Goal: Task Accomplishment & Management: Complete application form

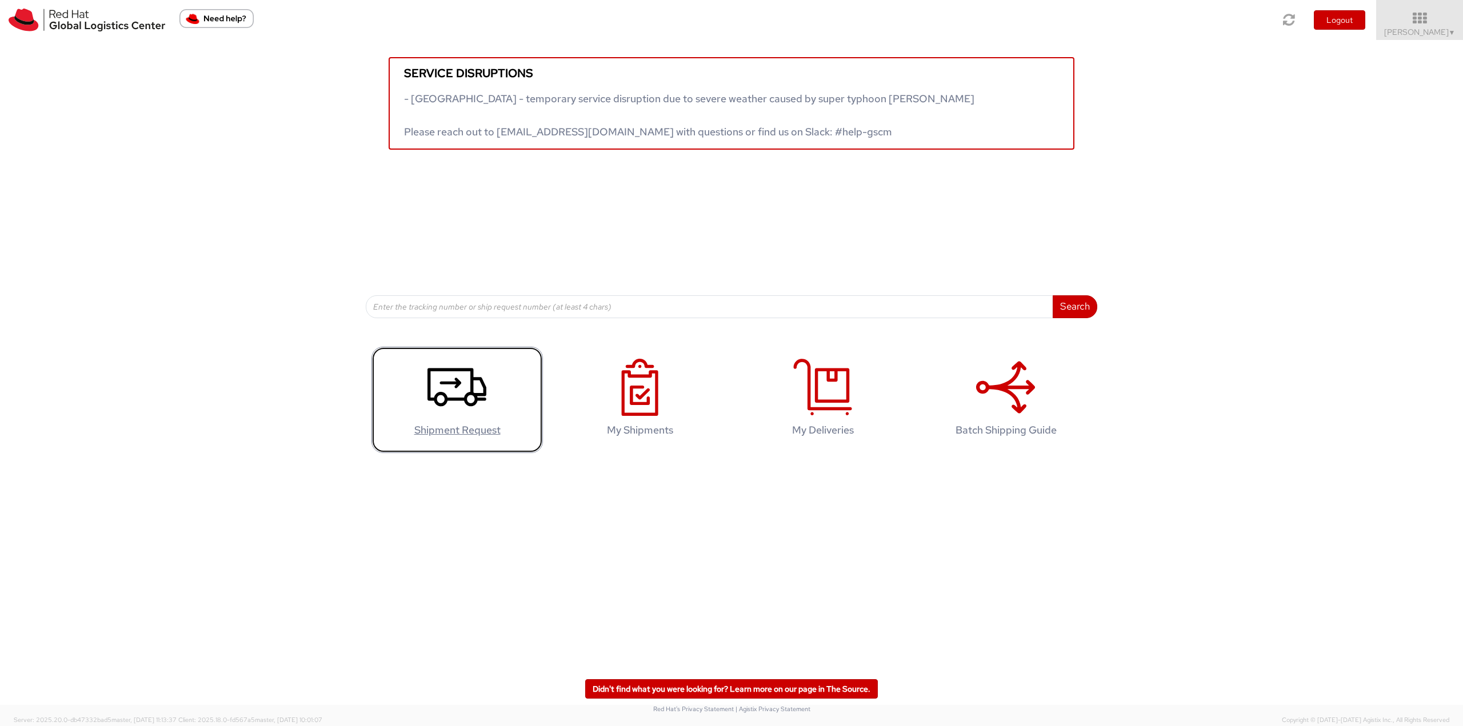
click at [446, 406] on icon at bounding box center [456, 387] width 59 height 57
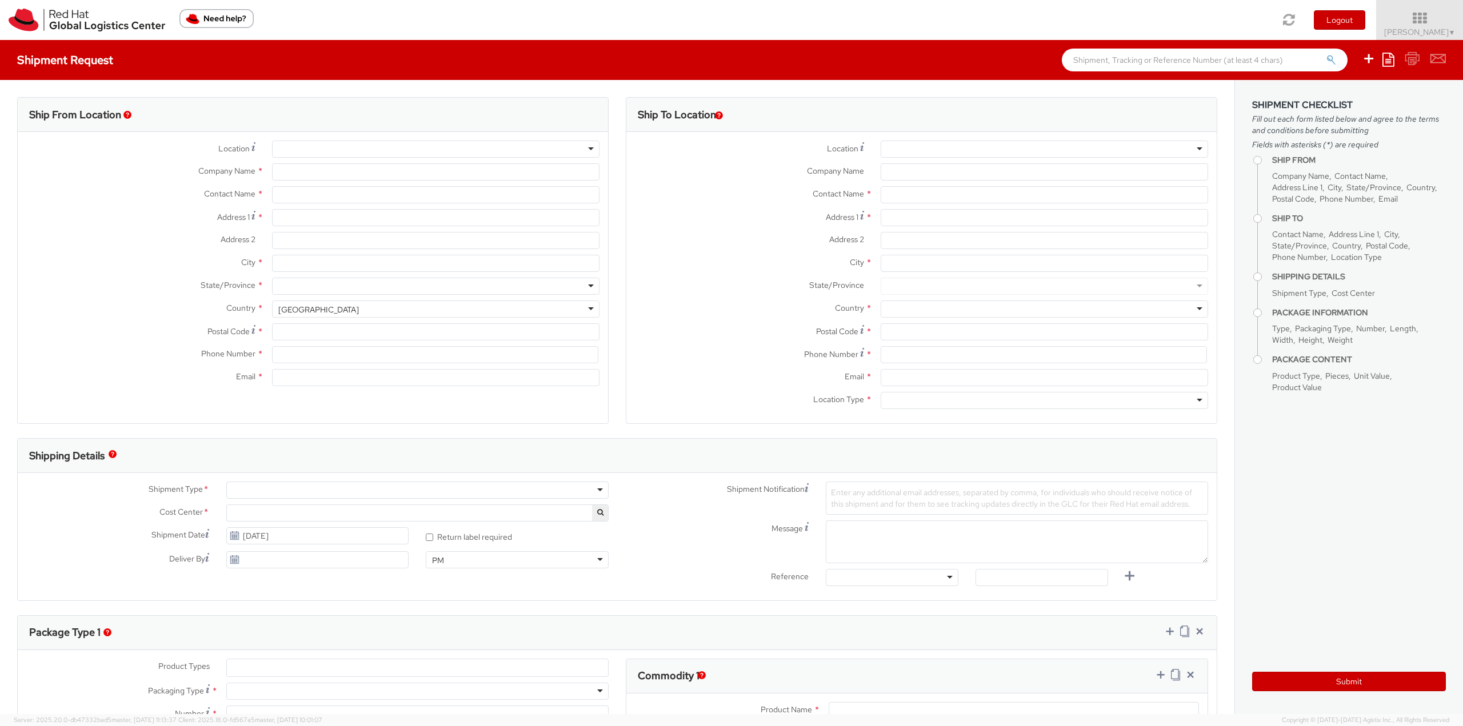
select select "813"
select select
type input "Red Hat India Private Limited"
type input "[PERSON_NAME]"
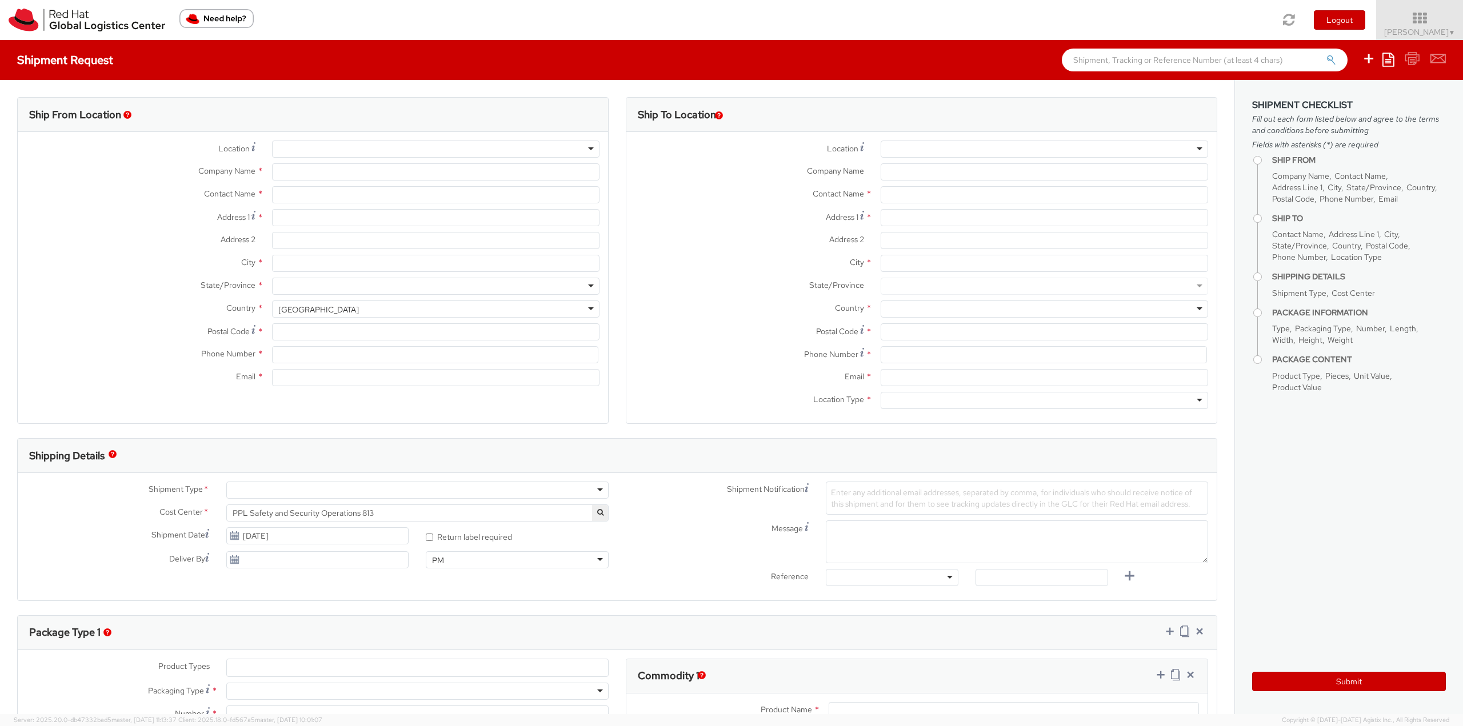
type input "Bagmane [GEOGRAPHIC_DATA]"
type input "FL 10, [GEOGRAPHIC_DATA], [GEOGRAPHIC_DATA]"
type input "[GEOGRAPHIC_DATA]"
type input "560037"
type input "918067935283"
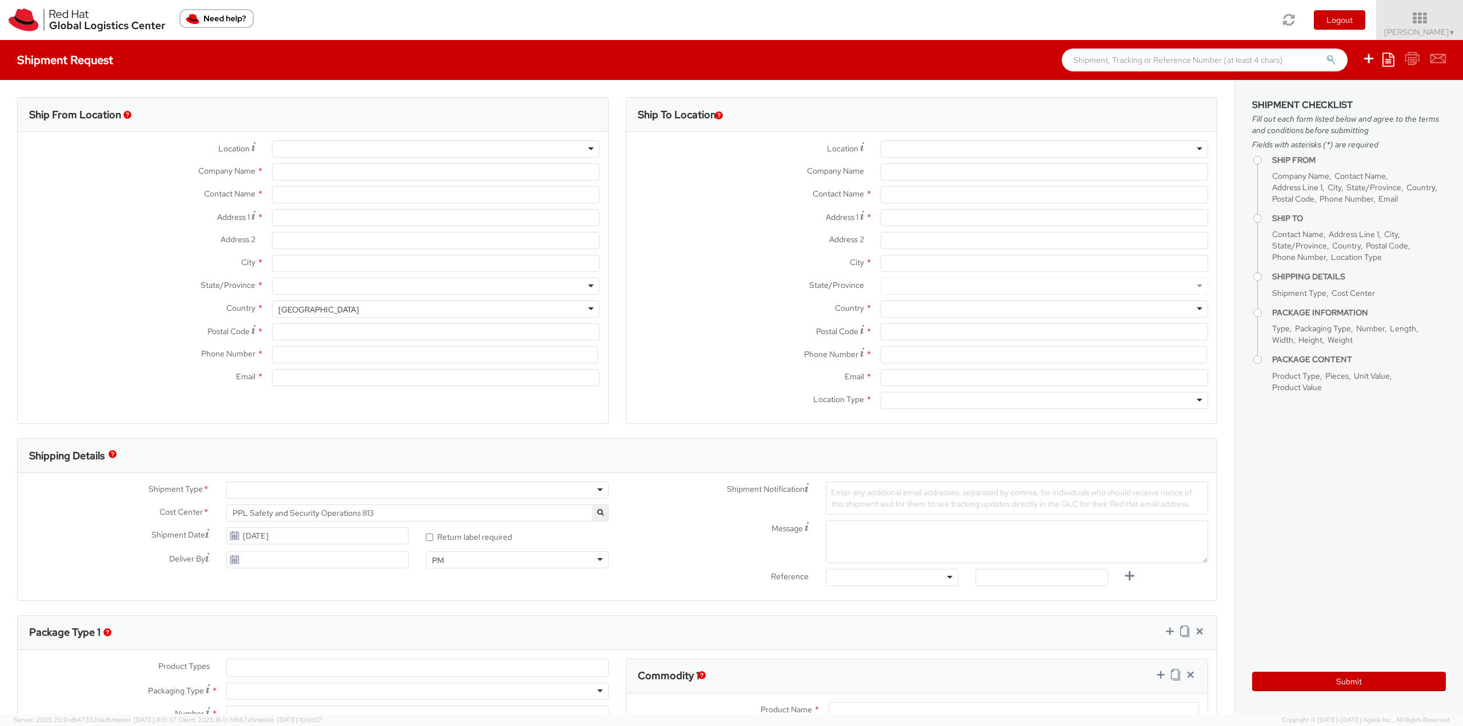
type input "[EMAIL_ADDRESS][DOMAIN_NAME]"
select select "CM"
select select "KGS"
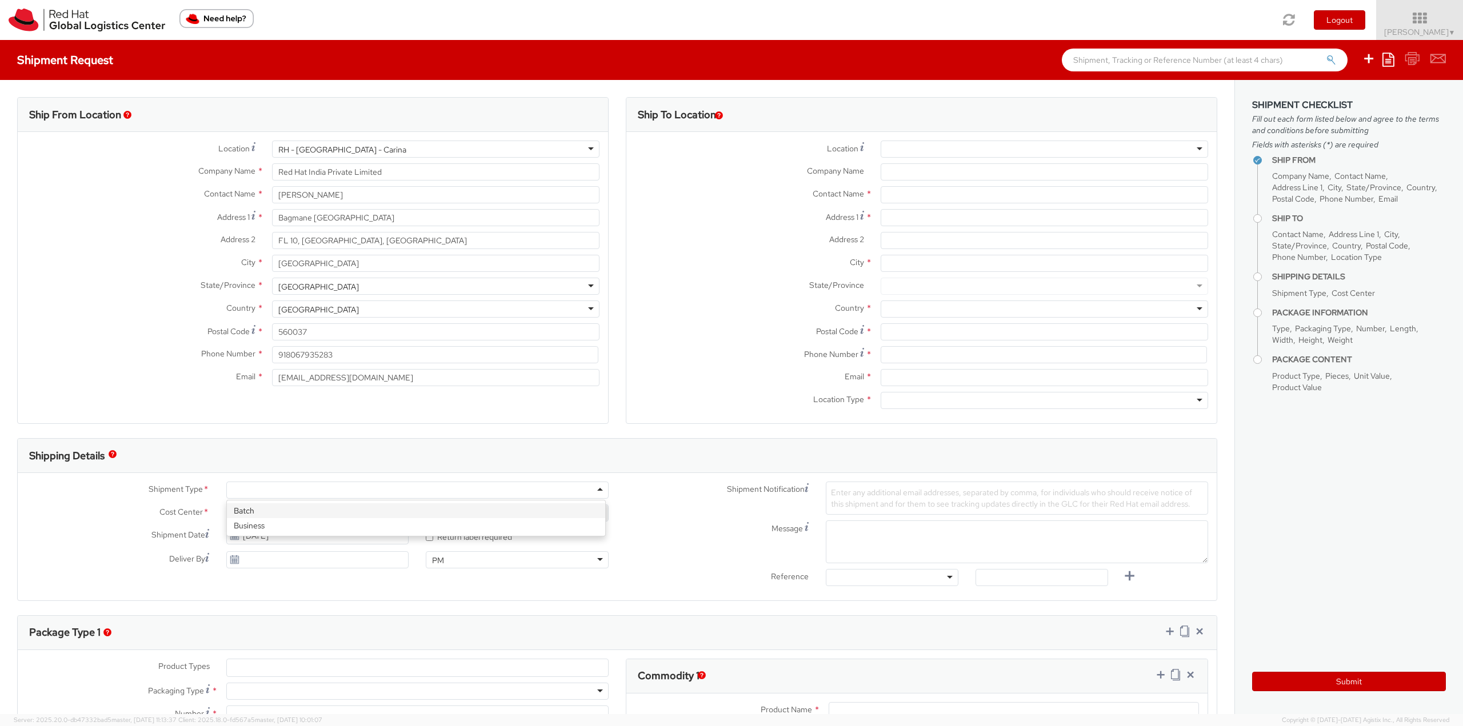
click at [251, 491] on div at bounding box center [417, 490] width 382 height 17
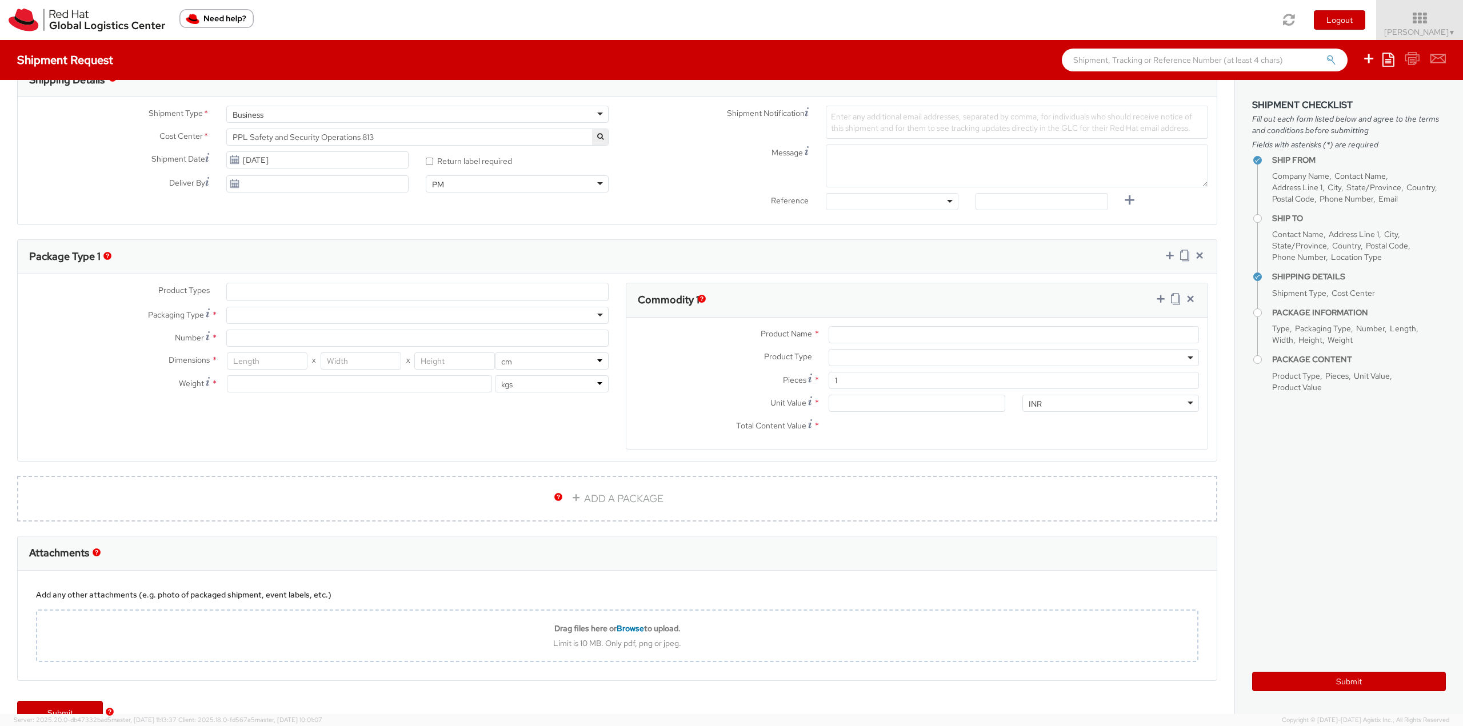
scroll to position [403, 0]
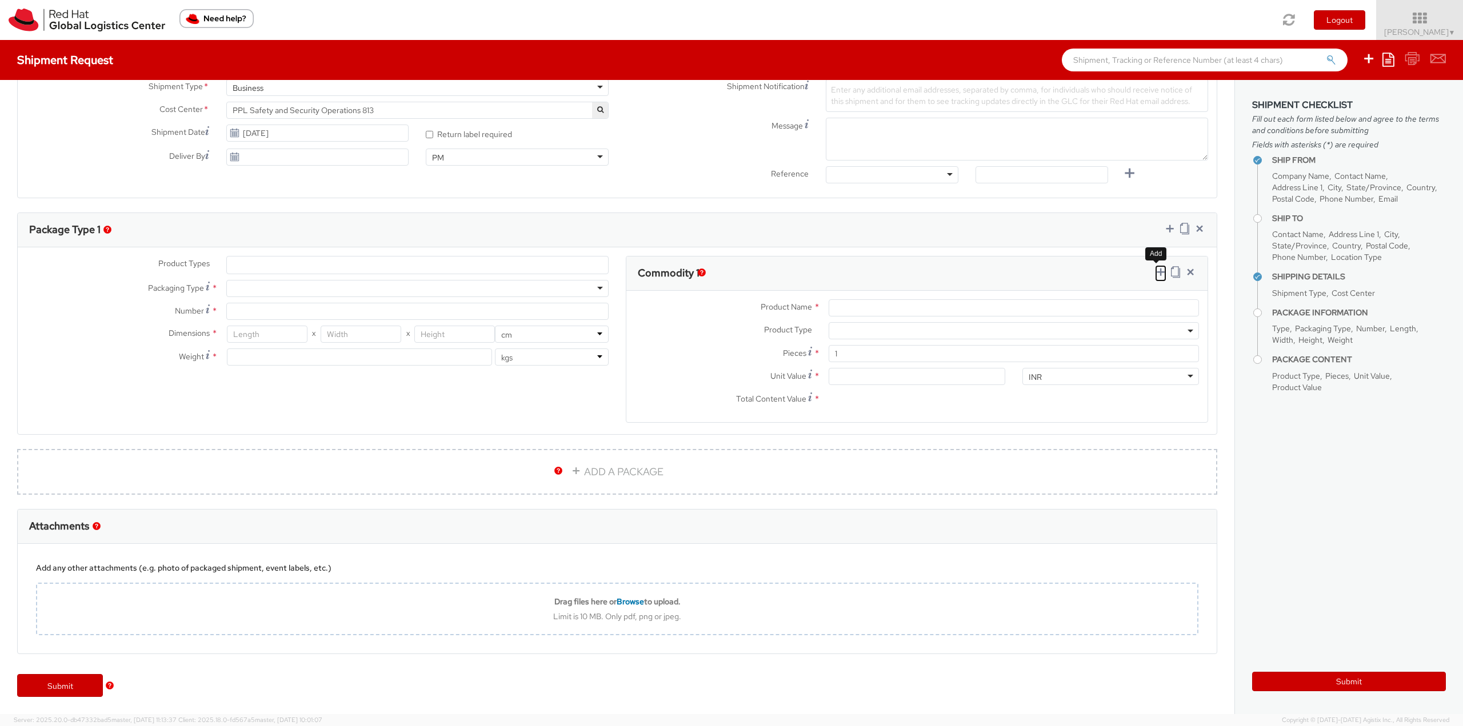
click at [1155, 270] on icon at bounding box center [1160, 271] width 11 height 11
select select
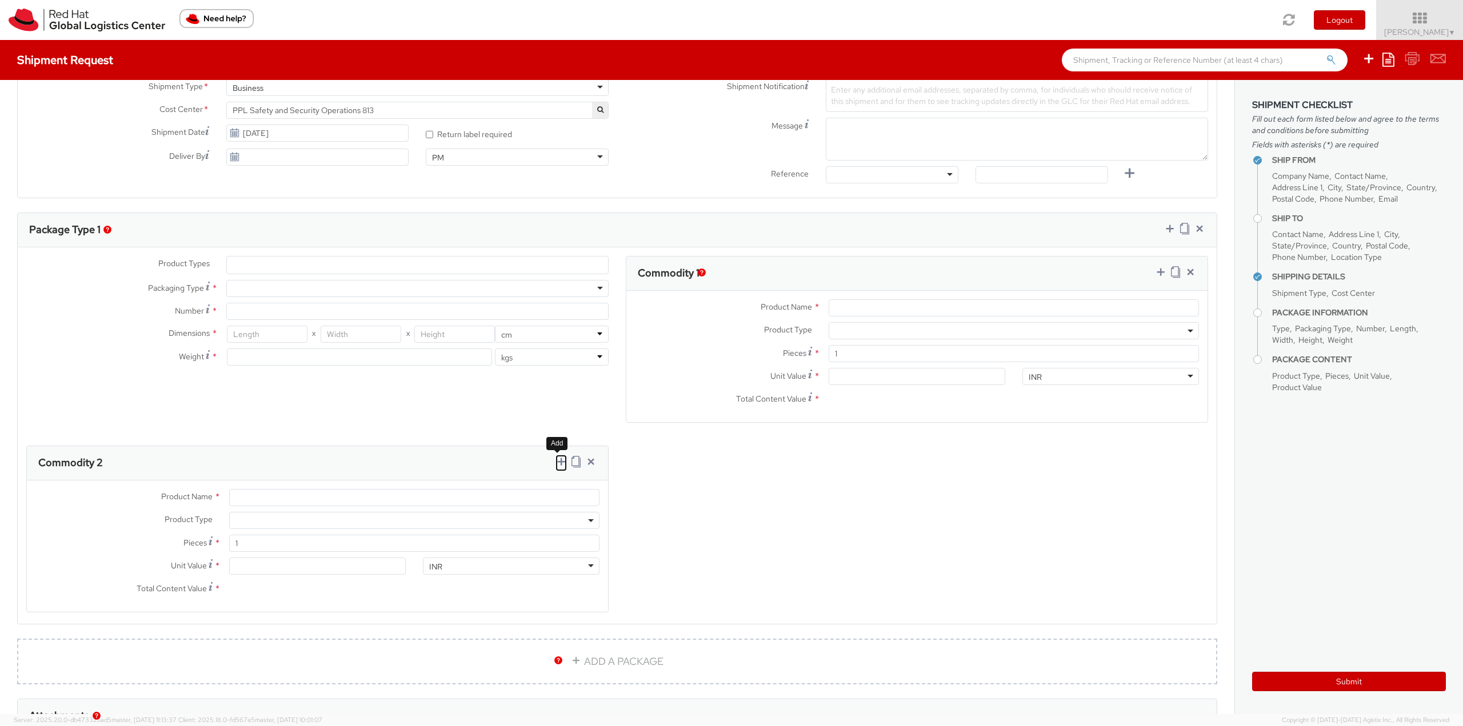
click at [555, 463] on icon at bounding box center [560, 461] width 11 height 11
select select
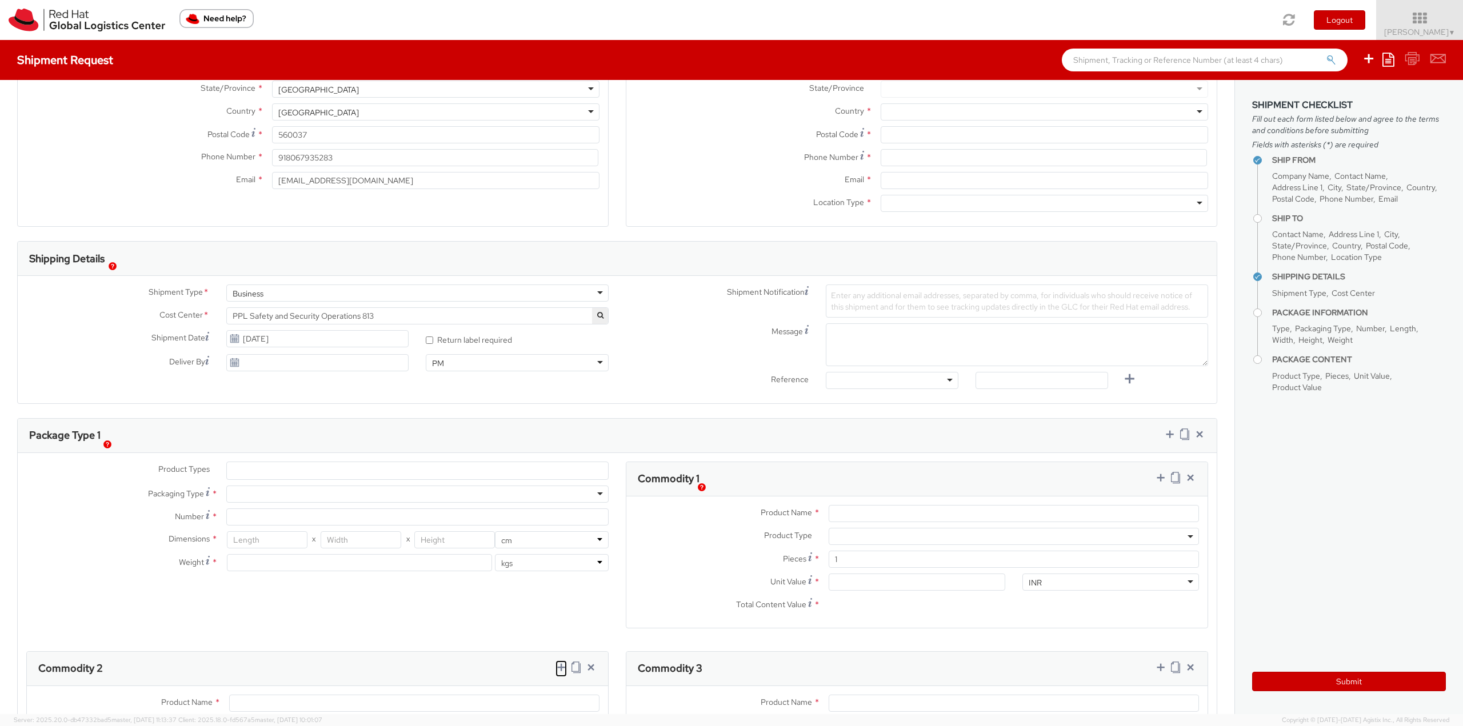
scroll to position [29, 0]
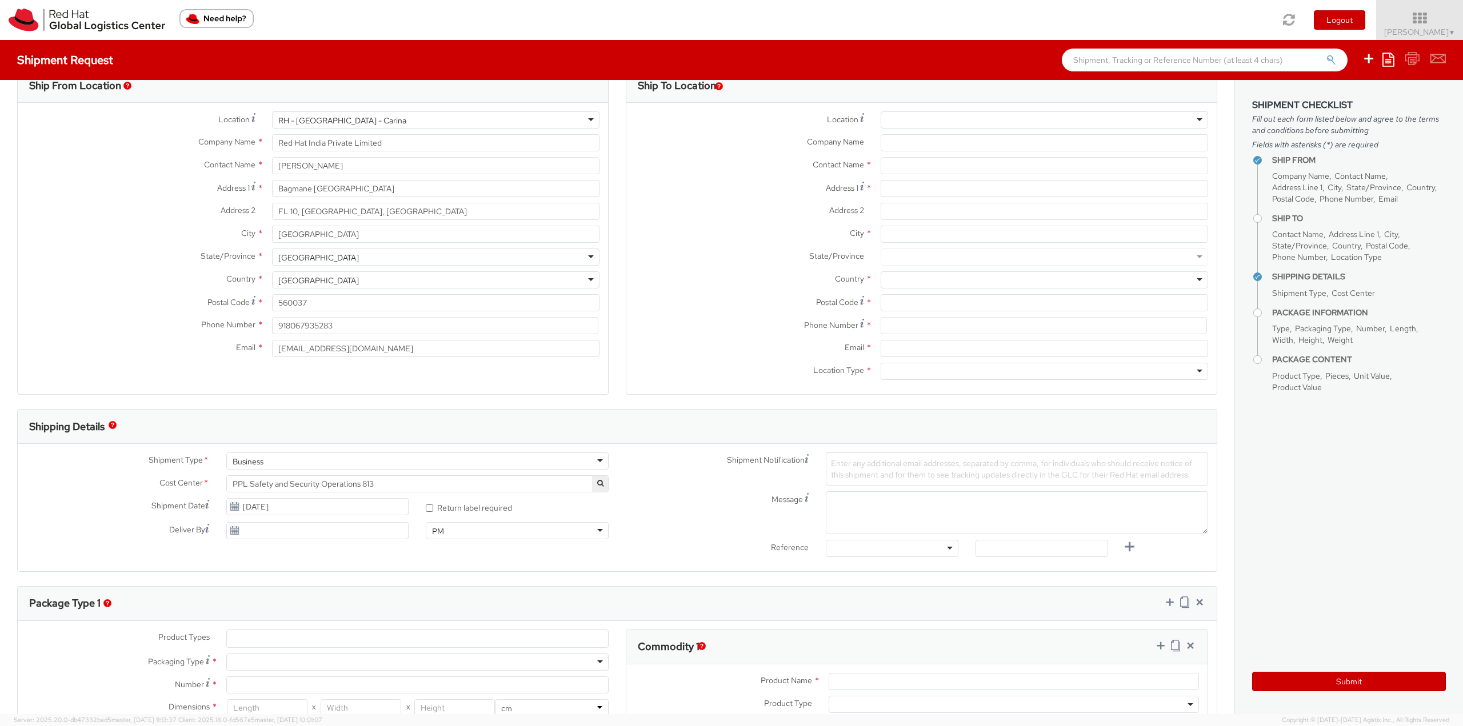
click at [312, 153] on div "Company Name * Red Hat India Private Limited" at bounding box center [313, 145] width 590 height 23
click at [313, 161] on input "[PERSON_NAME]" at bounding box center [435, 165] width 327 height 17
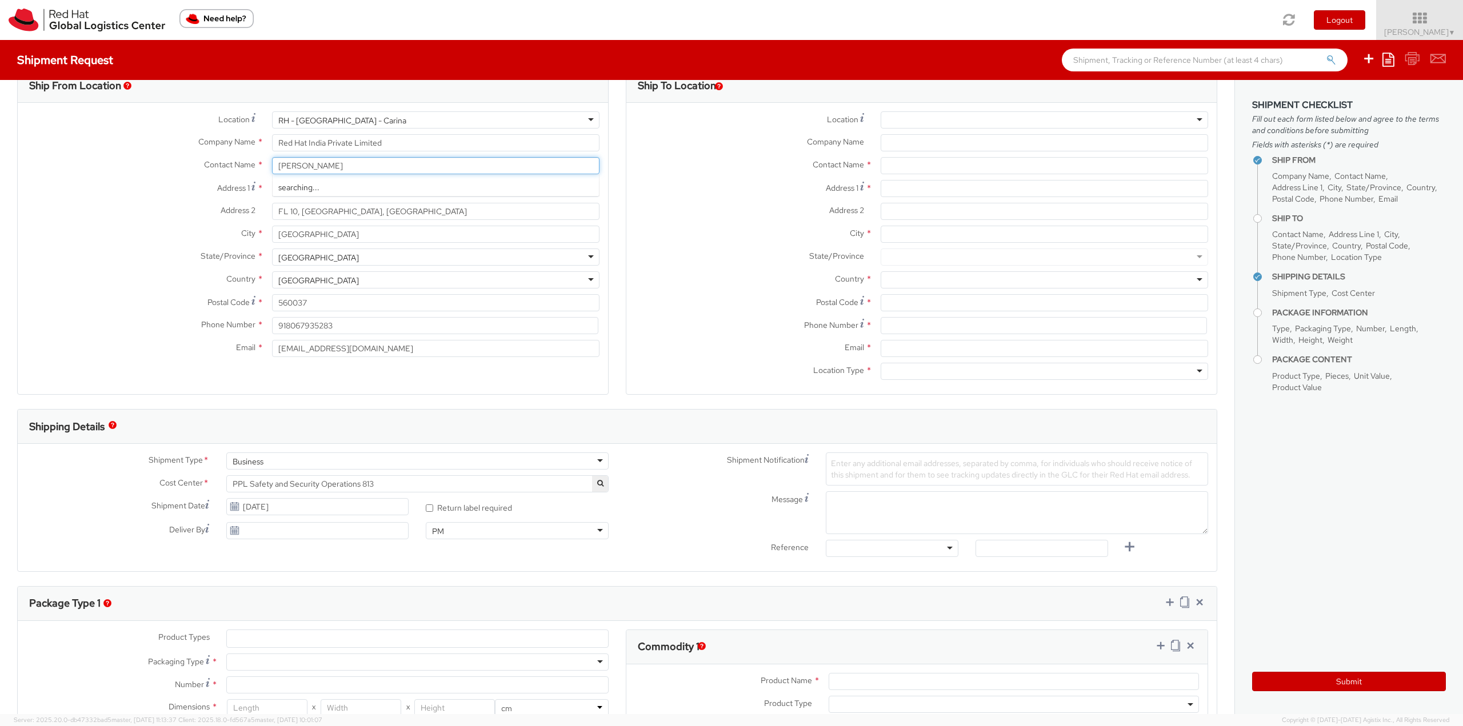
type input "[PERSON_NAME]"
click at [347, 187] on span "[PERSON_NAME]" at bounding box center [380, 187] width 131 height 10
type input "Red Hat"
type input "[PERSON_NAME]"
type input "61289232846"
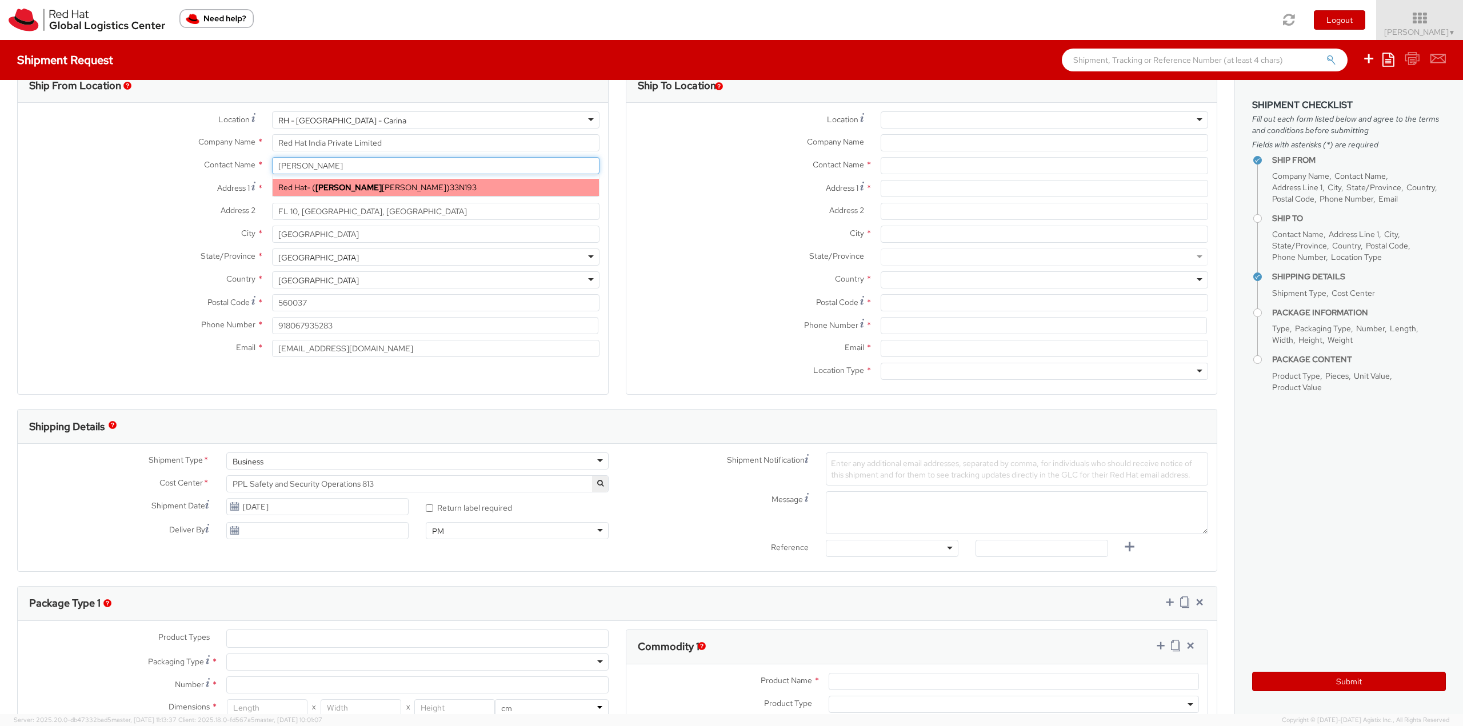
type input "[EMAIL_ADDRESS][DOMAIN_NAME]"
select select
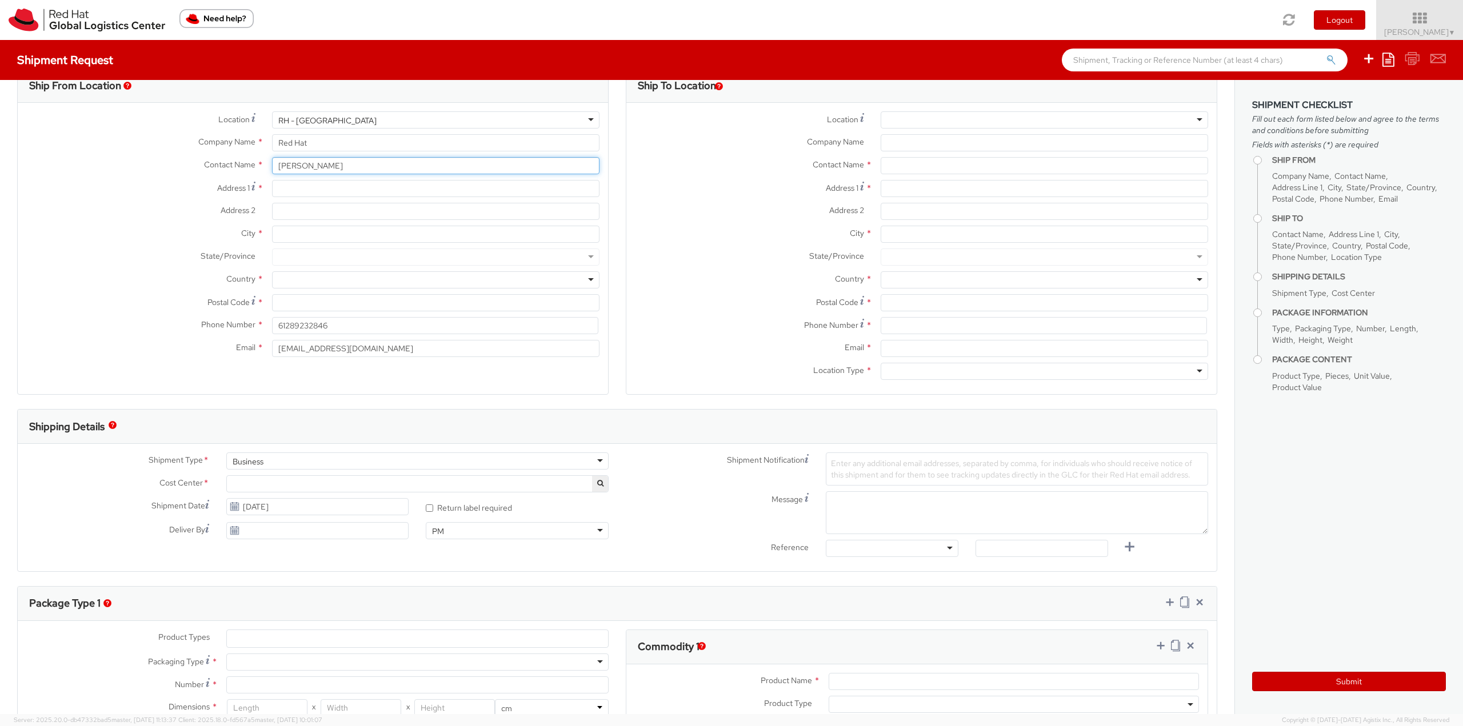
click at [346, 167] on input "[PERSON_NAME]" at bounding box center [435, 165] width 327 height 17
type input "A"
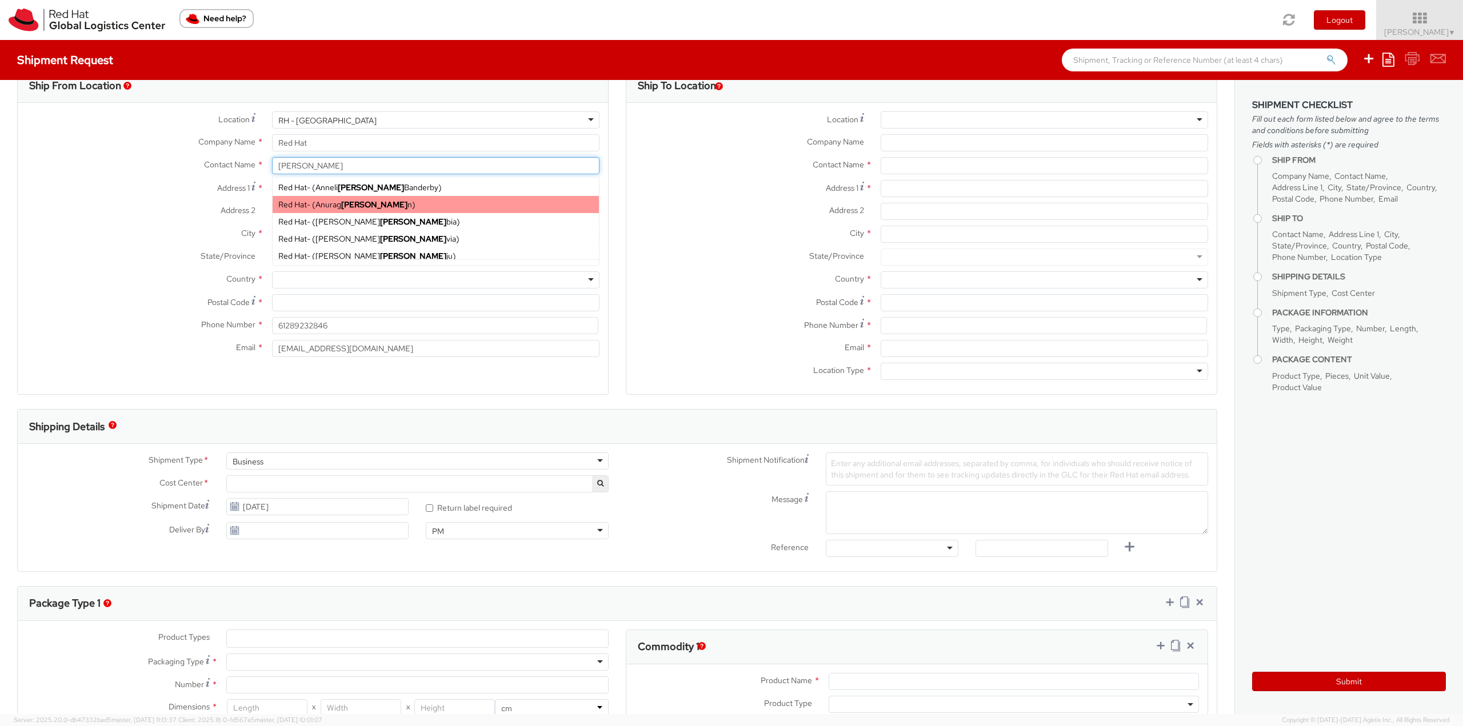
click at [392, 197] on div "Red Hat - ( [PERSON_NAME] n )" at bounding box center [436, 204] width 326 height 17
type input "[PERSON_NAME]"
type input "[EMAIL_ADDRESS][DOMAIN_NAME]"
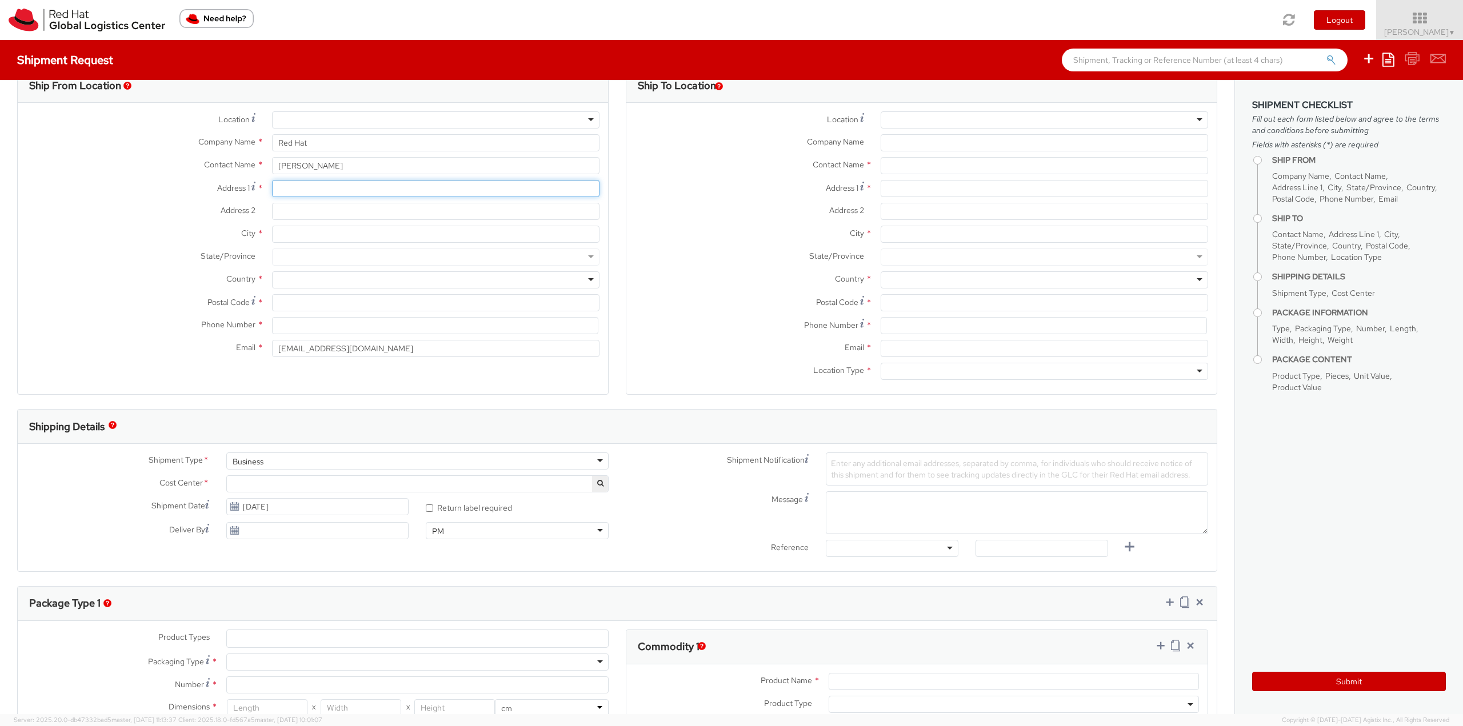
click at [392, 197] on input "Address 1 *" at bounding box center [435, 188] width 327 height 17
click at [347, 160] on input "[PERSON_NAME]" at bounding box center [435, 165] width 327 height 17
type input "A"
type input "s"
click at [349, 166] on input "text" at bounding box center [435, 165] width 327 height 17
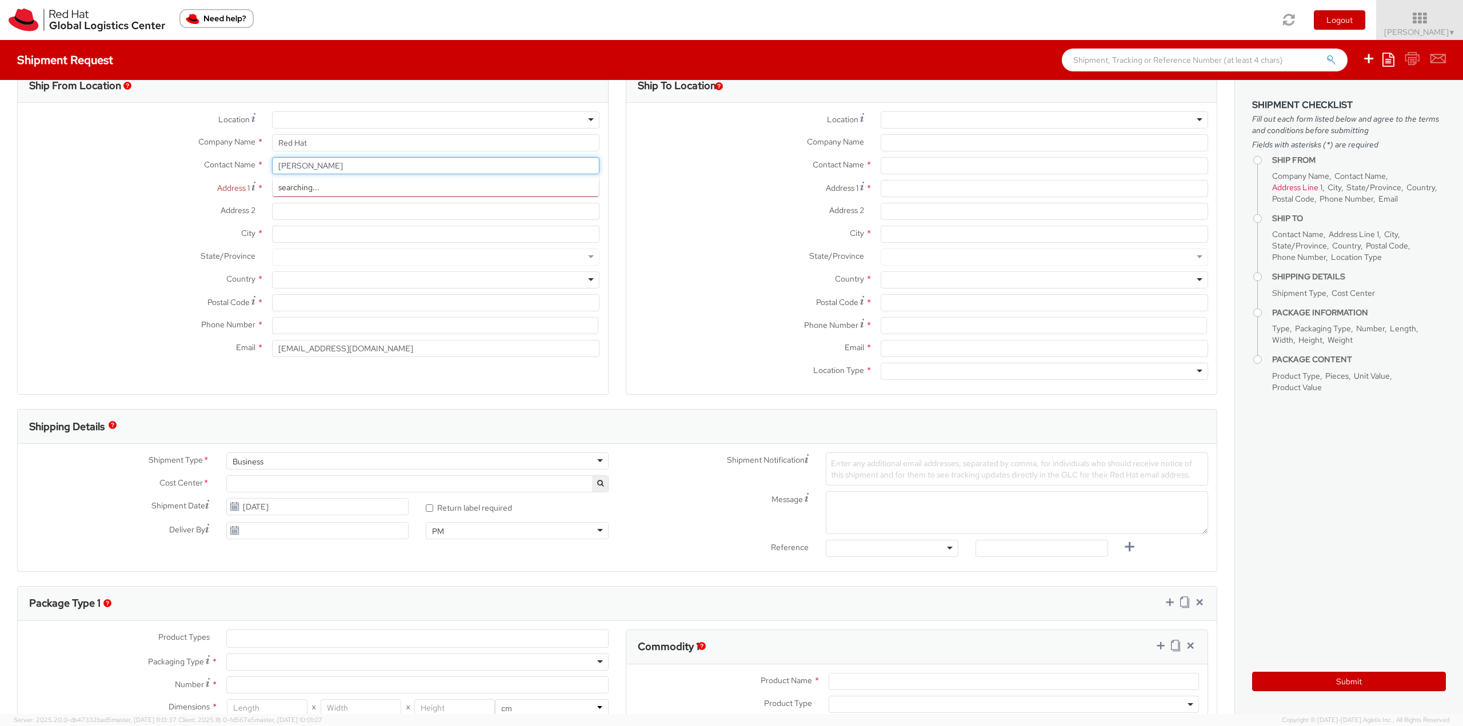
type input "[PERSON_NAME]"
click at [362, 204] on span "Red Hat Asia-Pacific Pty. Ltd." at bounding box center [329, 204] width 103 height 10
type input "Red Hat Asia-Pacific Pty. Ltd."
type input "[PERSON_NAME]"
type input "[GEOGRAPHIC_DATA], Level 11"
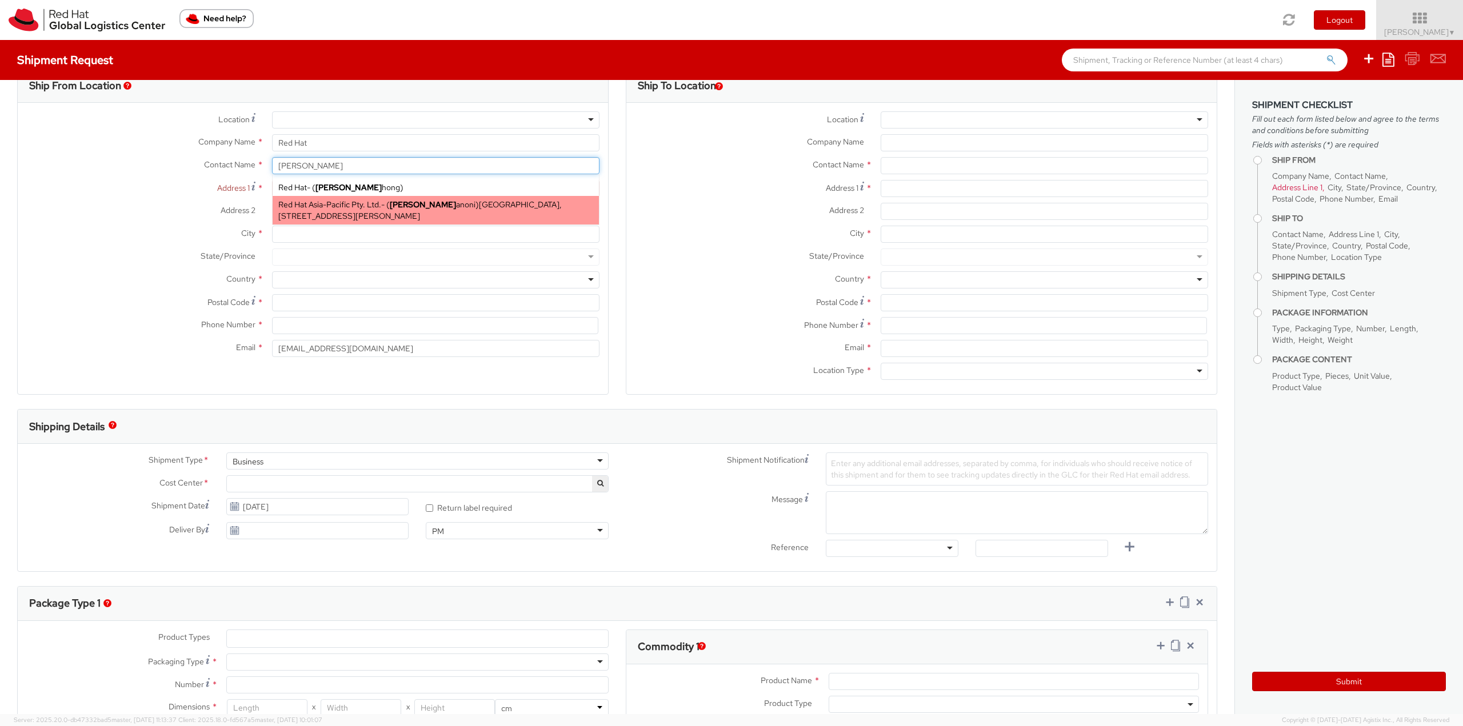
type input "[STREET_ADDRESS][PERSON_NAME]"
type input "[GEOGRAPHIC_DATA]"
type input "2601"
type input "61261452811"
type input "[EMAIL_ADDRESS][DOMAIN_NAME]"
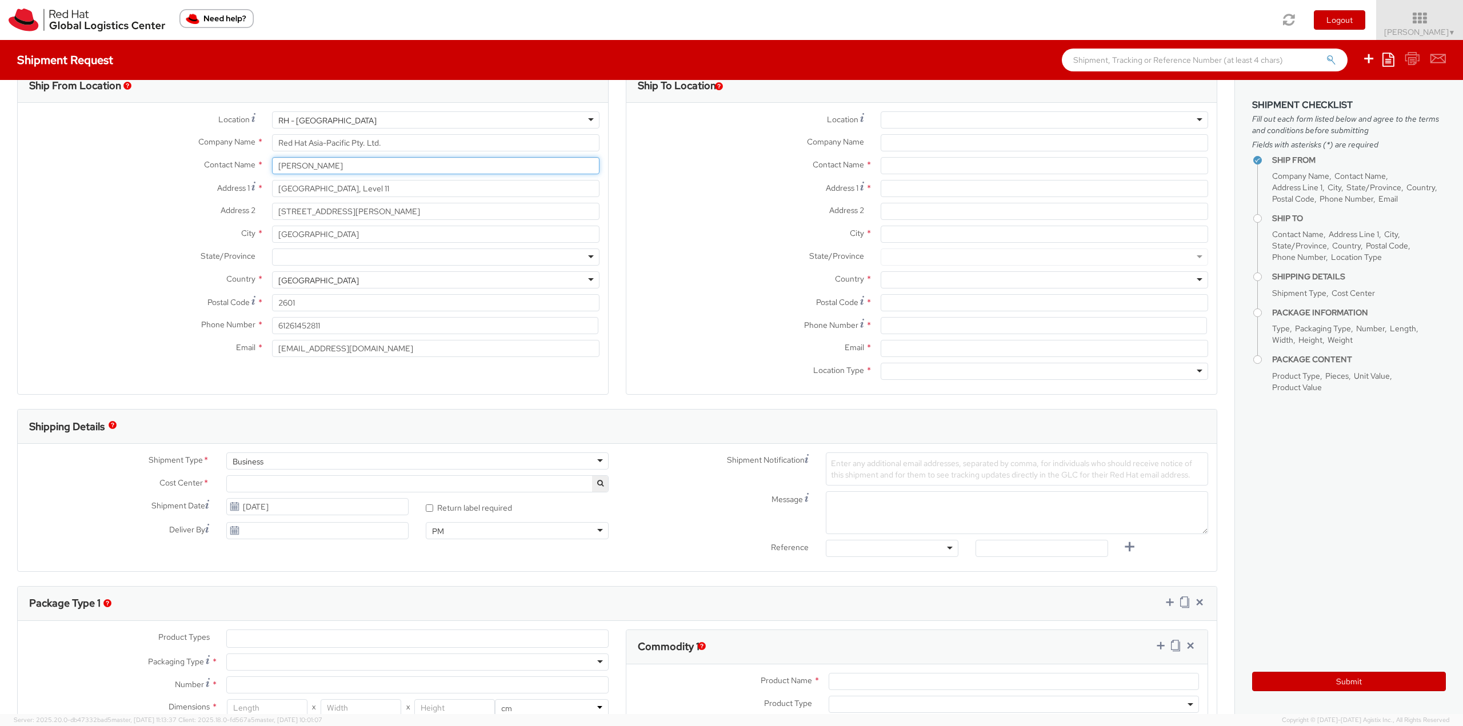
click at [340, 170] on input "[PERSON_NAME]" at bounding box center [435, 165] width 327 height 17
type input "S"
type input "a"
type input "A"
type input "[PERSON_NAME]"
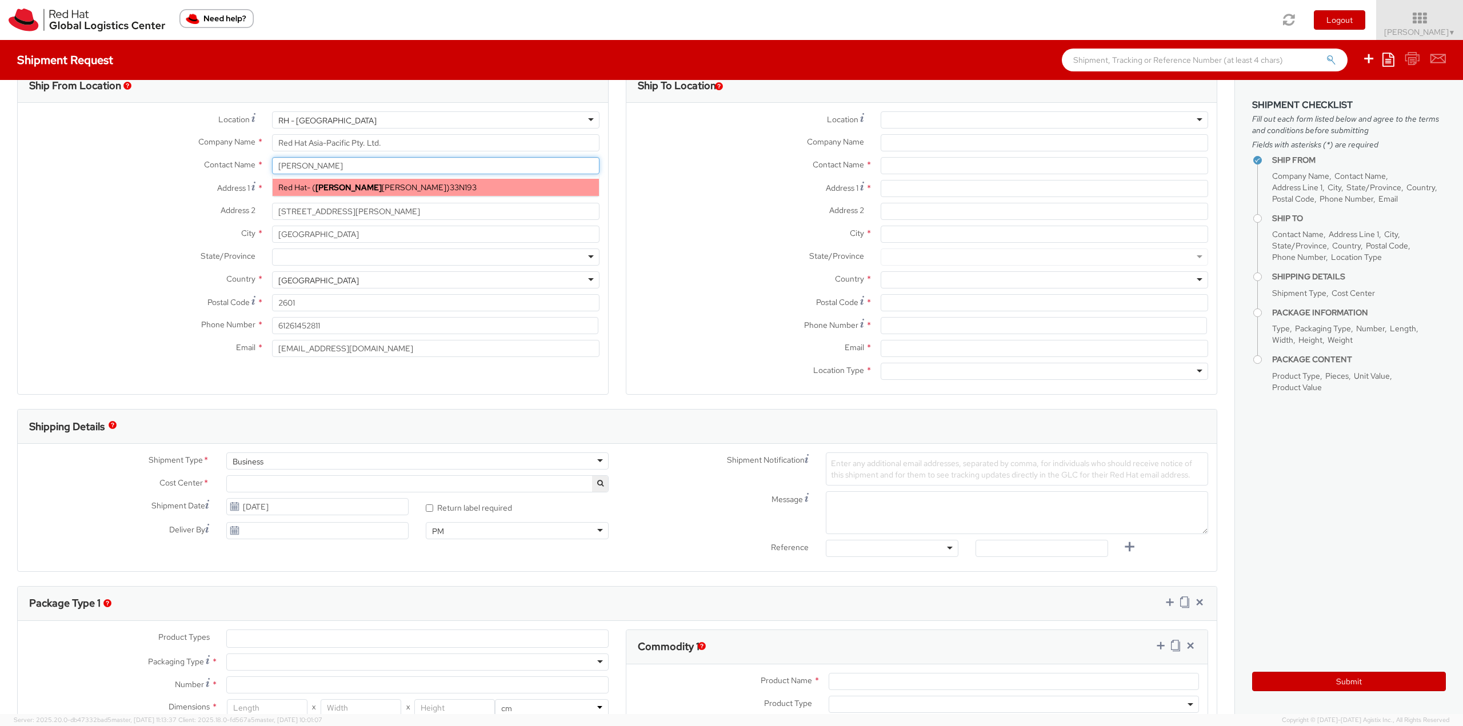
click at [345, 189] on span "[PERSON_NAME]" at bounding box center [380, 187] width 131 height 10
type input "Red Hat"
type input "[PERSON_NAME]"
type input "61289232846"
type input "[EMAIL_ADDRESS][DOMAIN_NAME]"
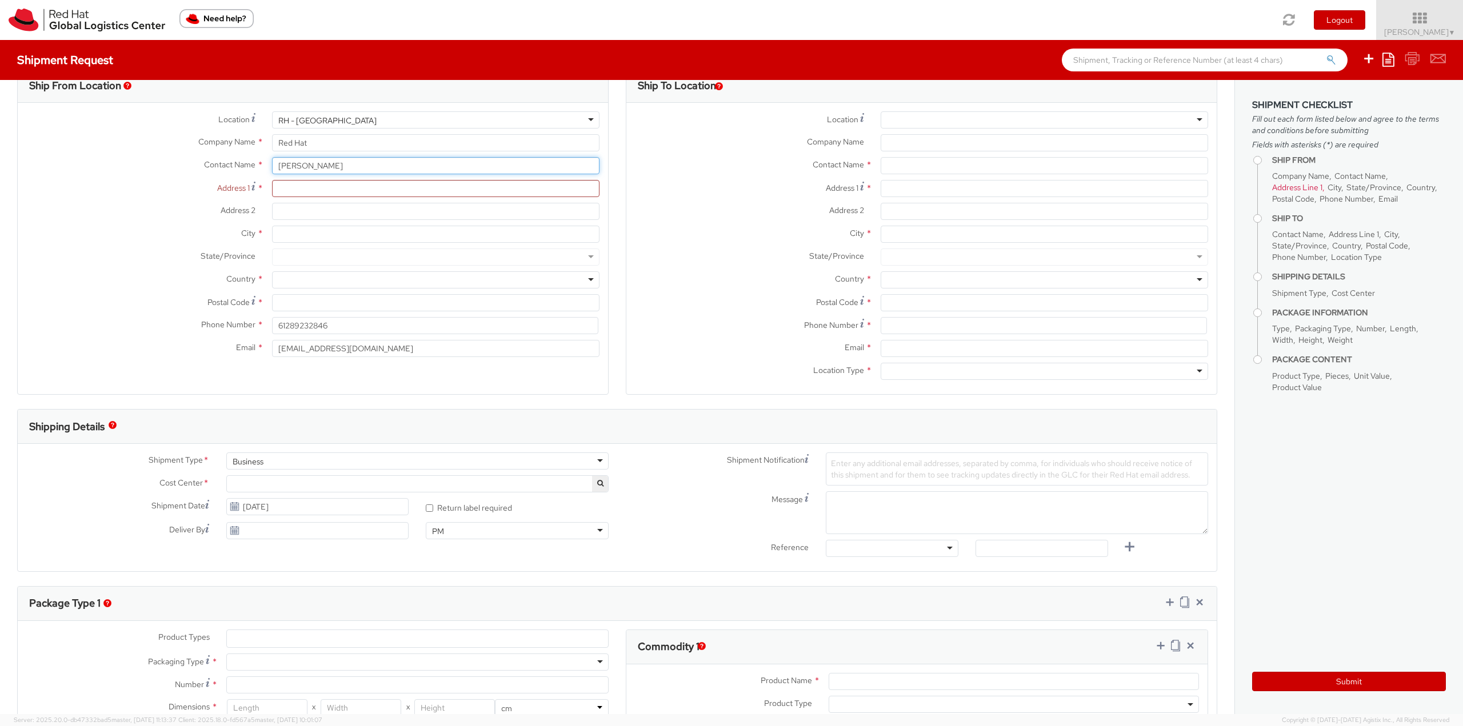
type input "[PERSON_NAME]"
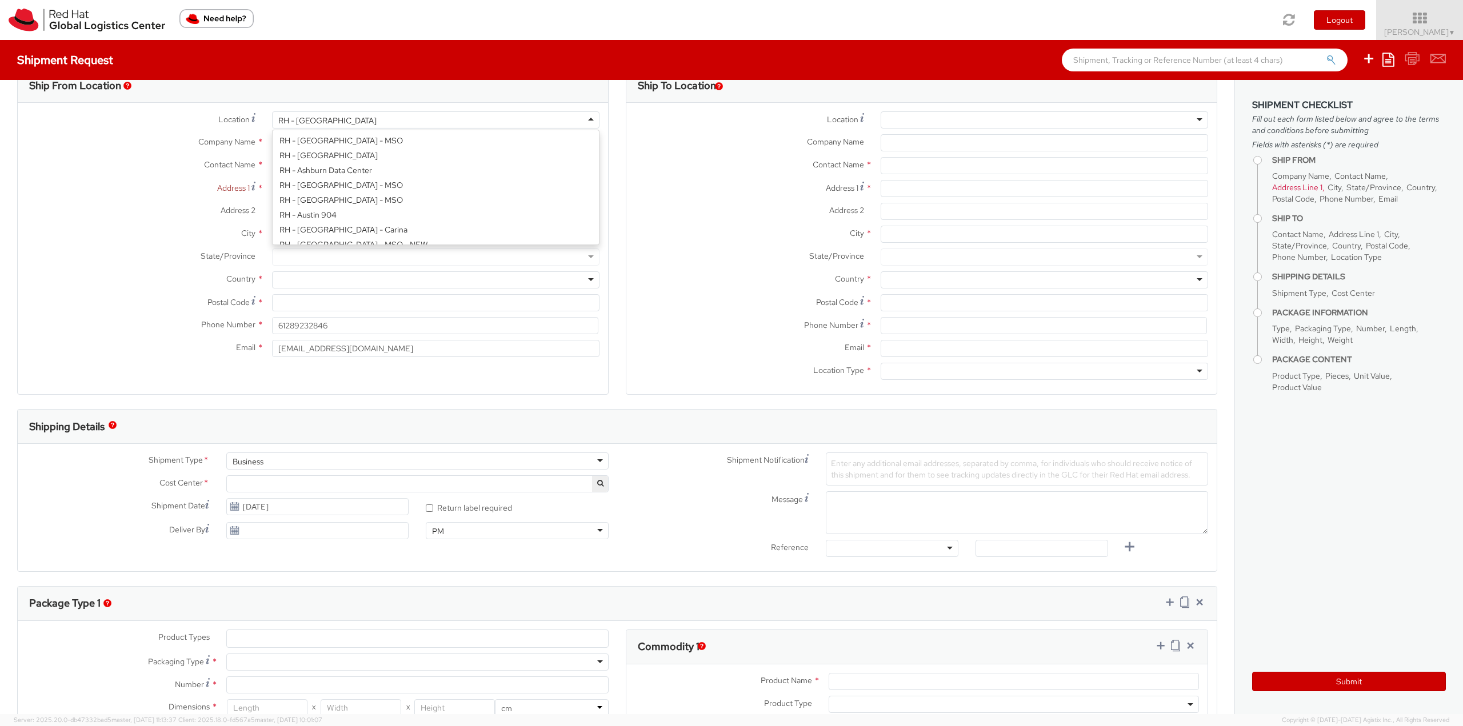
scroll to position [1707, 0]
click at [437, 123] on div "RH - [GEOGRAPHIC_DATA]" at bounding box center [435, 119] width 327 height 17
click at [649, 116] on label "Location *" at bounding box center [749, 118] width 246 height 15
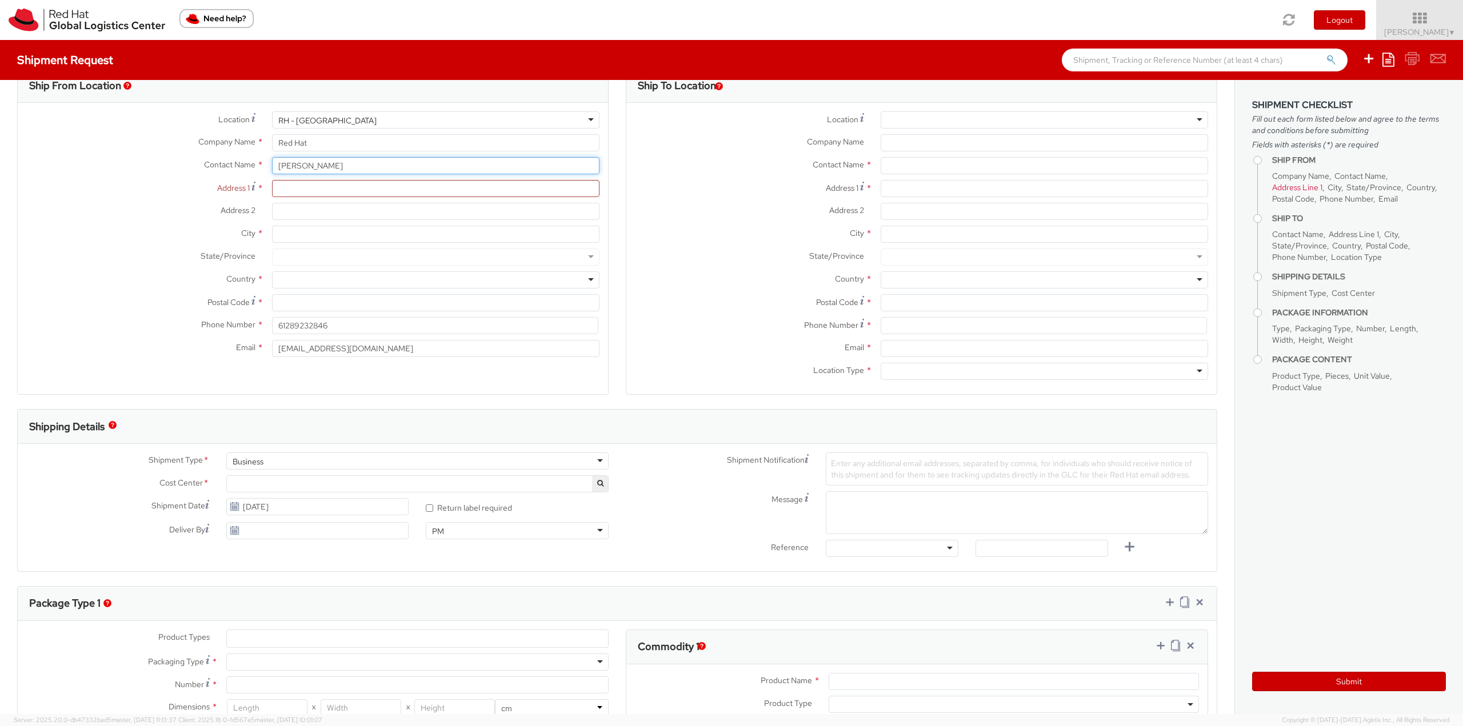
click at [341, 157] on input "[PERSON_NAME]" at bounding box center [435, 165] width 327 height 17
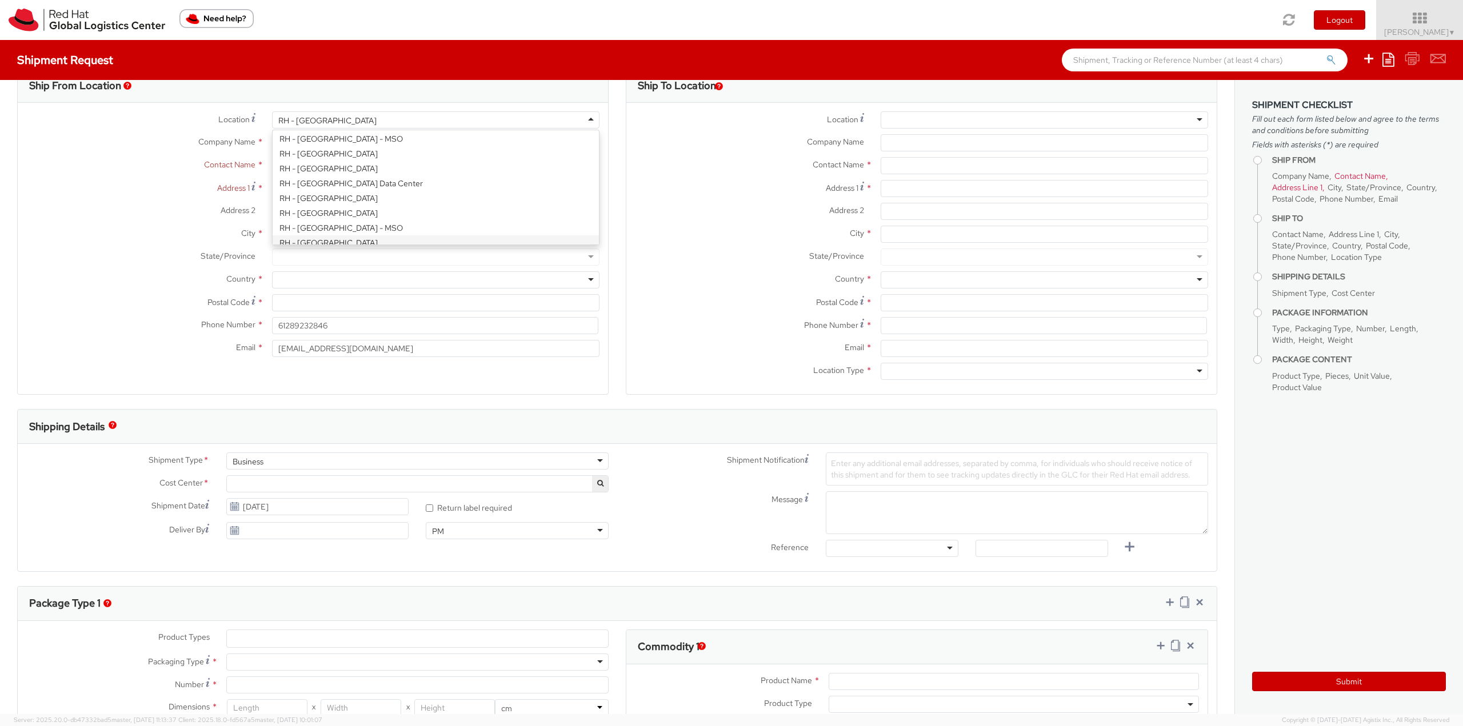
click at [335, 126] on div "RH - [GEOGRAPHIC_DATA]" at bounding box center [435, 119] width 327 height 17
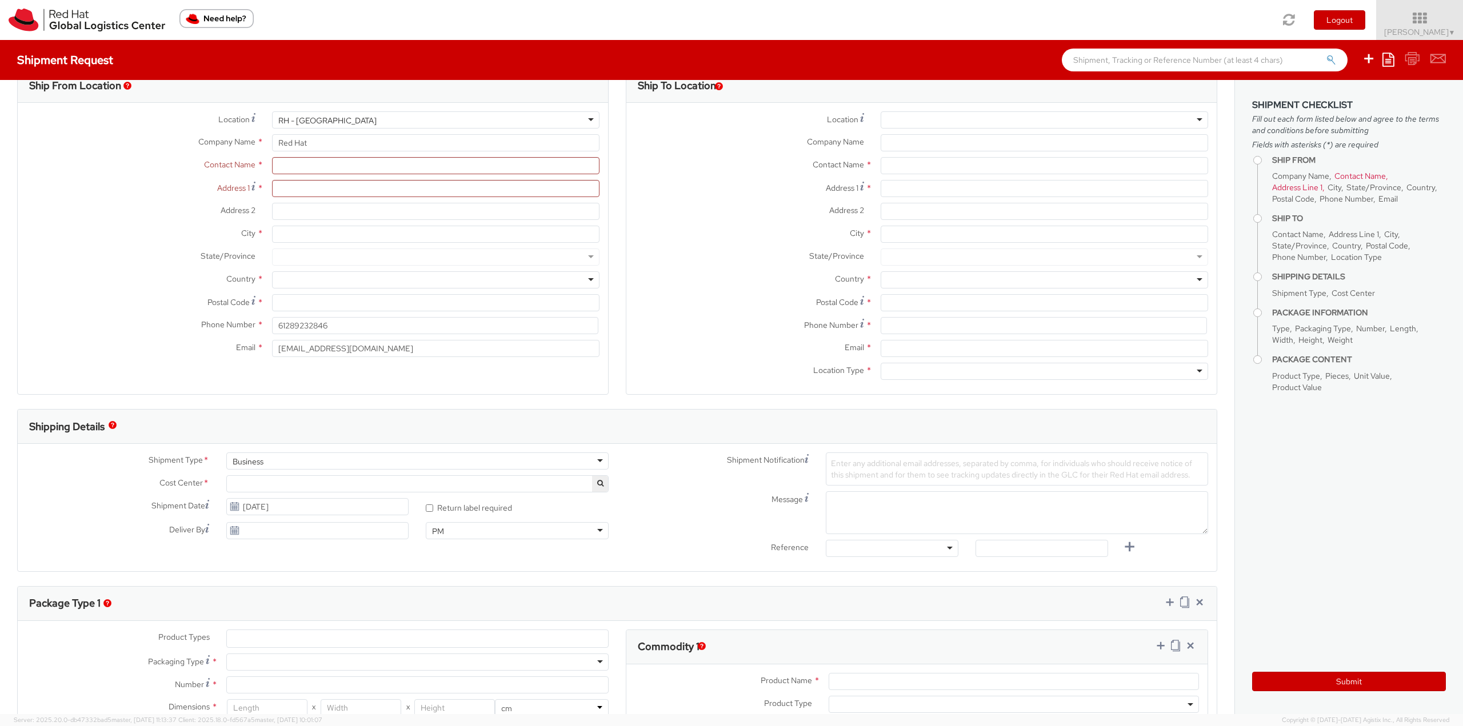
click at [347, 233] on div "Location * [GEOGRAPHIC_DATA] - [GEOGRAPHIC_DATA] [GEOGRAPHIC_DATA] - [GEOGRAPHI…" at bounding box center [313, 236] width 590 height 251
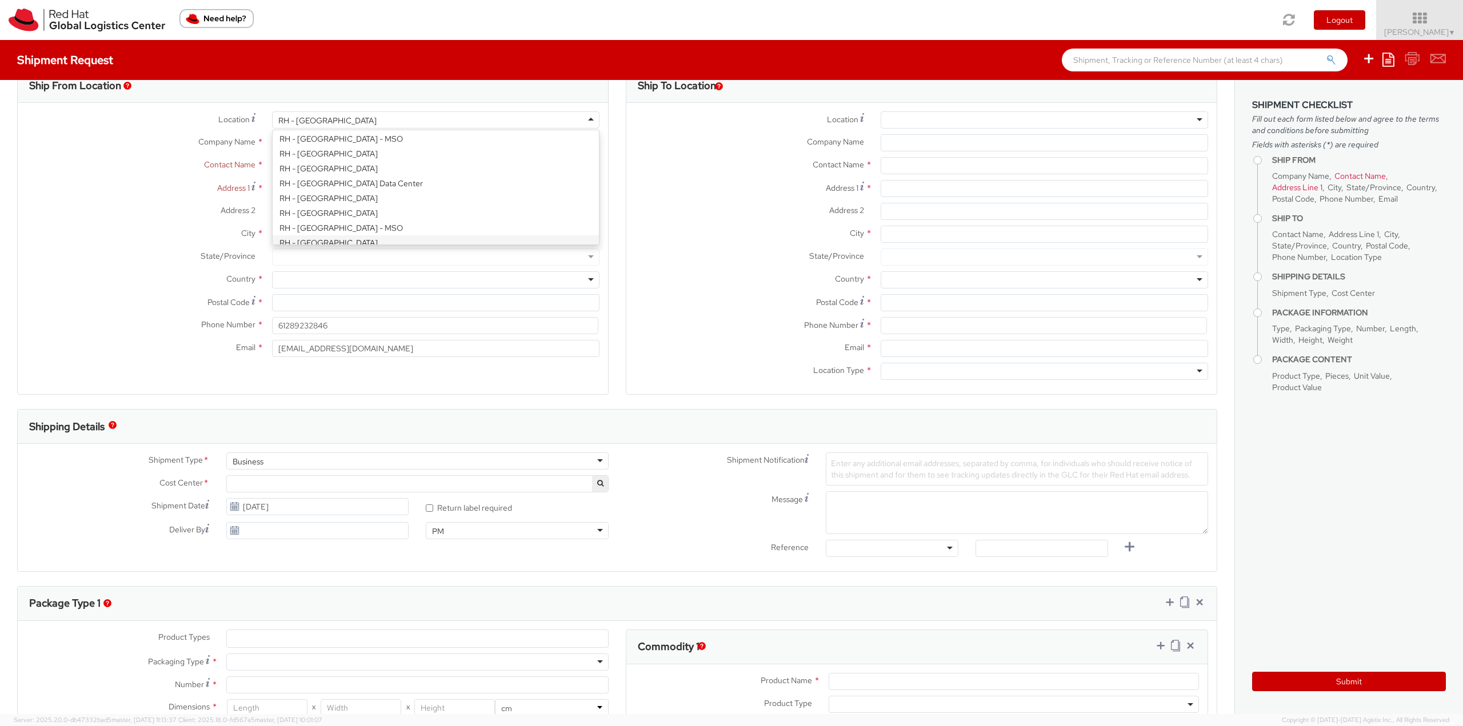
click at [322, 113] on div "RH - [GEOGRAPHIC_DATA]" at bounding box center [435, 119] width 327 height 17
type input "Red Hat Software ([GEOGRAPHIC_DATA]) Co."
type input "Units 01-02, 28F, [GEOGRAPHIC_DATA]"
type input "[STREET_ADDRESS][PERSON_NAME]"
type input "SHENZHEN"
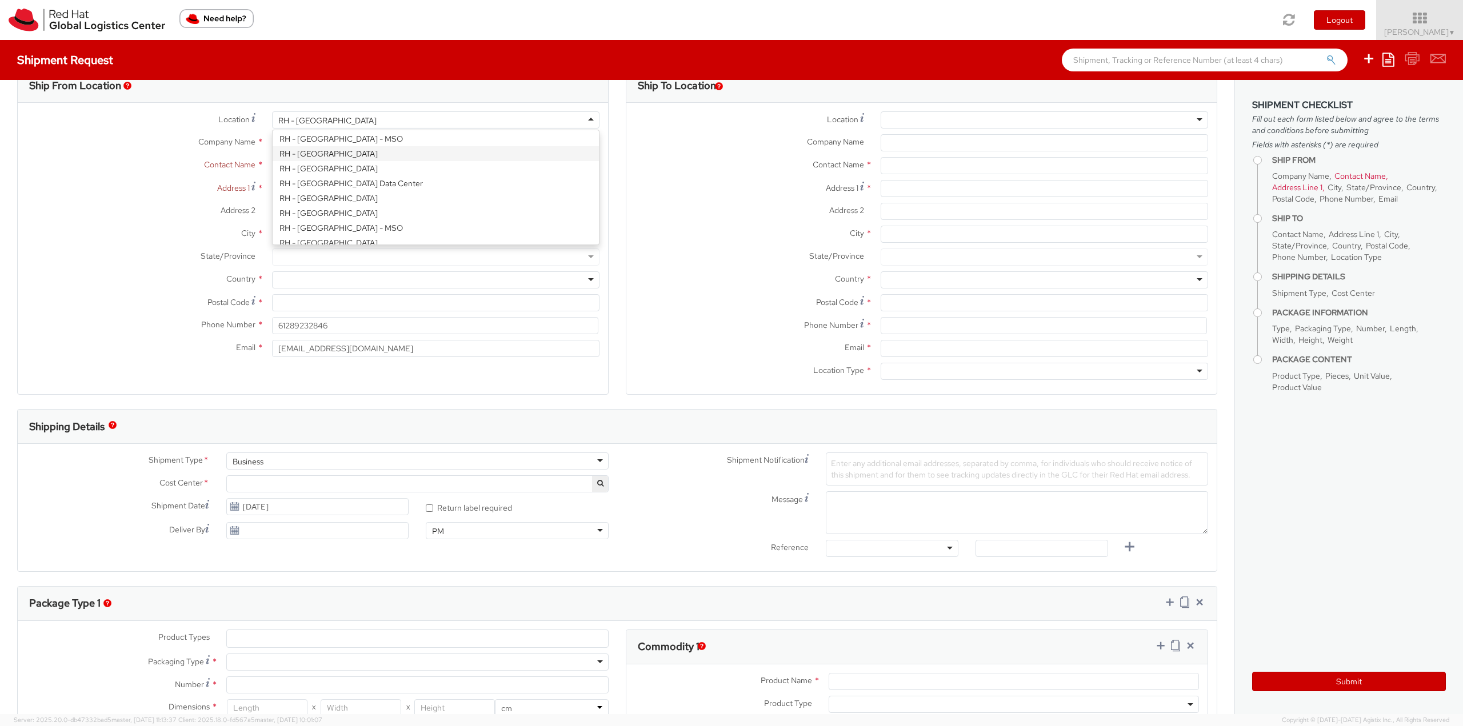
type input "518048"
type input "0755 8435 6218"
click at [339, 121] on div "RH - [GEOGRAPHIC_DATA]" at bounding box center [435, 119] width 327 height 17
type input "Red Hat Asia-Pacific Pty Ltd"
type input "Level [STREET_ADDRESS][PERSON_NAME]"
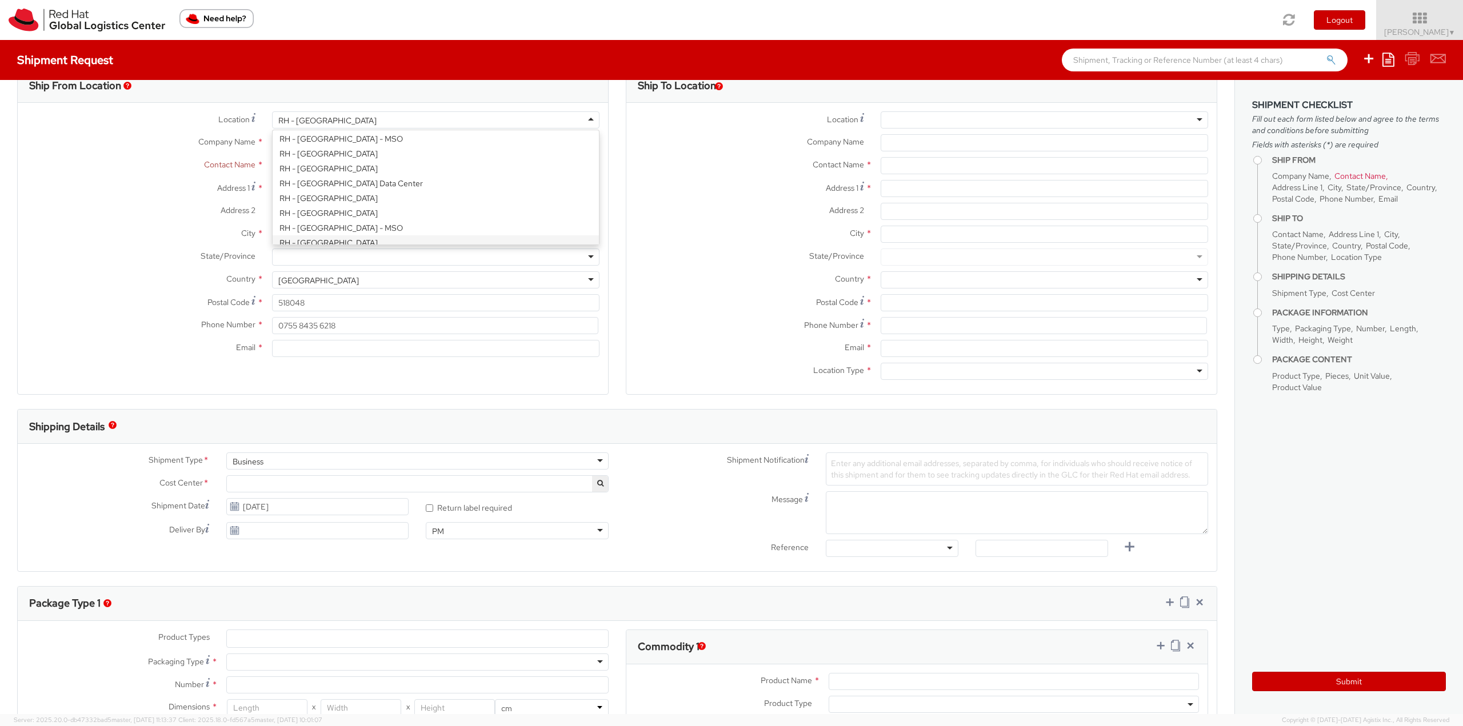
type input "[GEOGRAPHIC_DATA]"
type input "2060"
type input "[PHONE_NUMBER]"
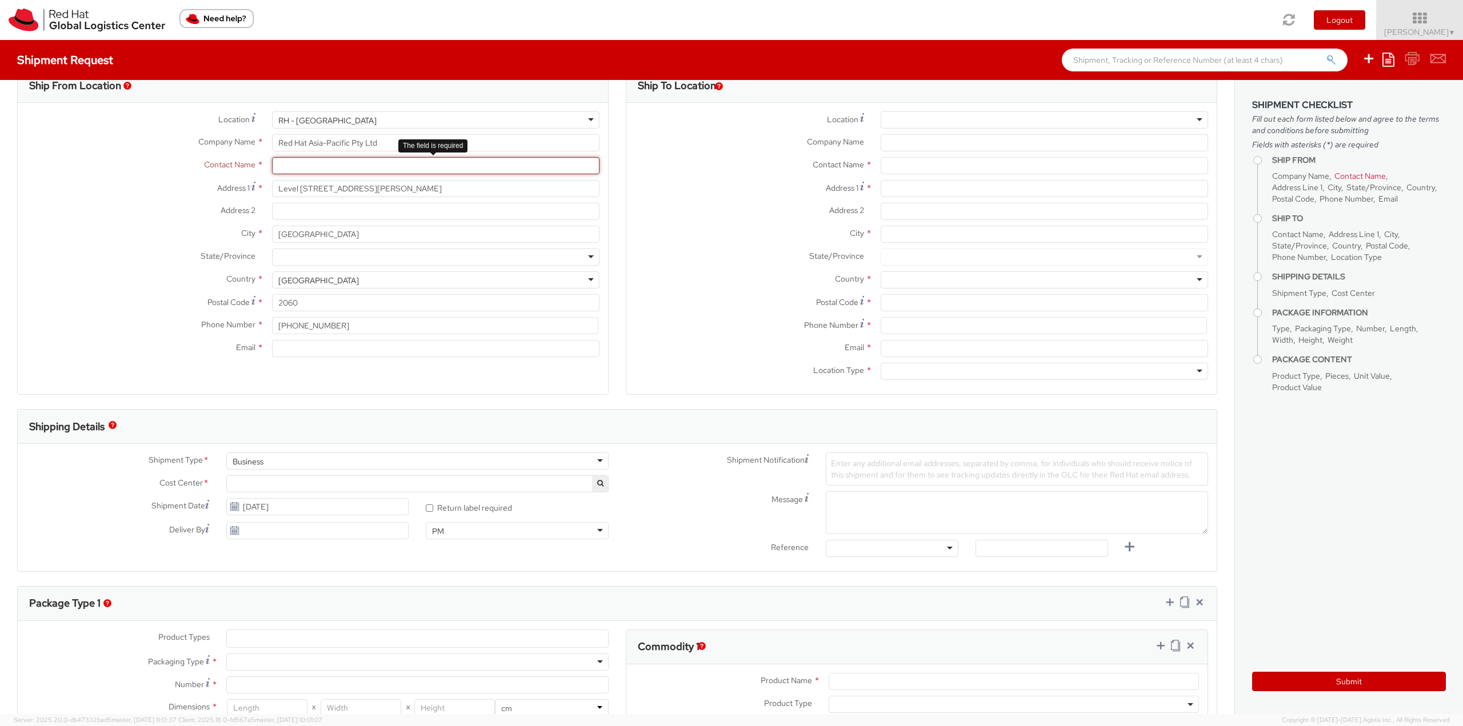
click at [298, 162] on input "text" at bounding box center [435, 165] width 327 height 17
type input "[PERSON_NAME]"
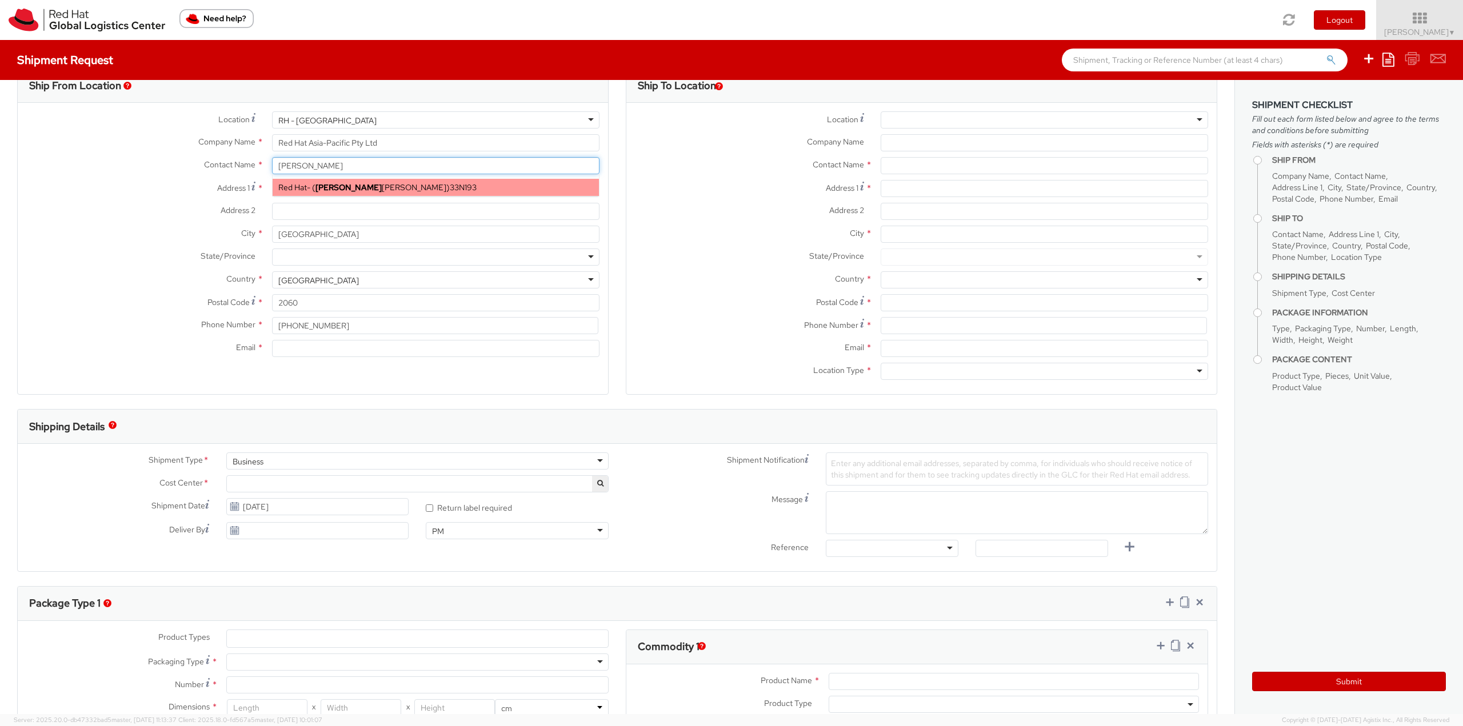
click at [327, 189] on strong "[PERSON_NAME]" at bounding box center [348, 187] width 66 height 10
type input "Red Hat"
type input "[PERSON_NAME]"
type input "61289232846"
type input "[EMAIL_ADDRESS][DOMAIN_NAME]"
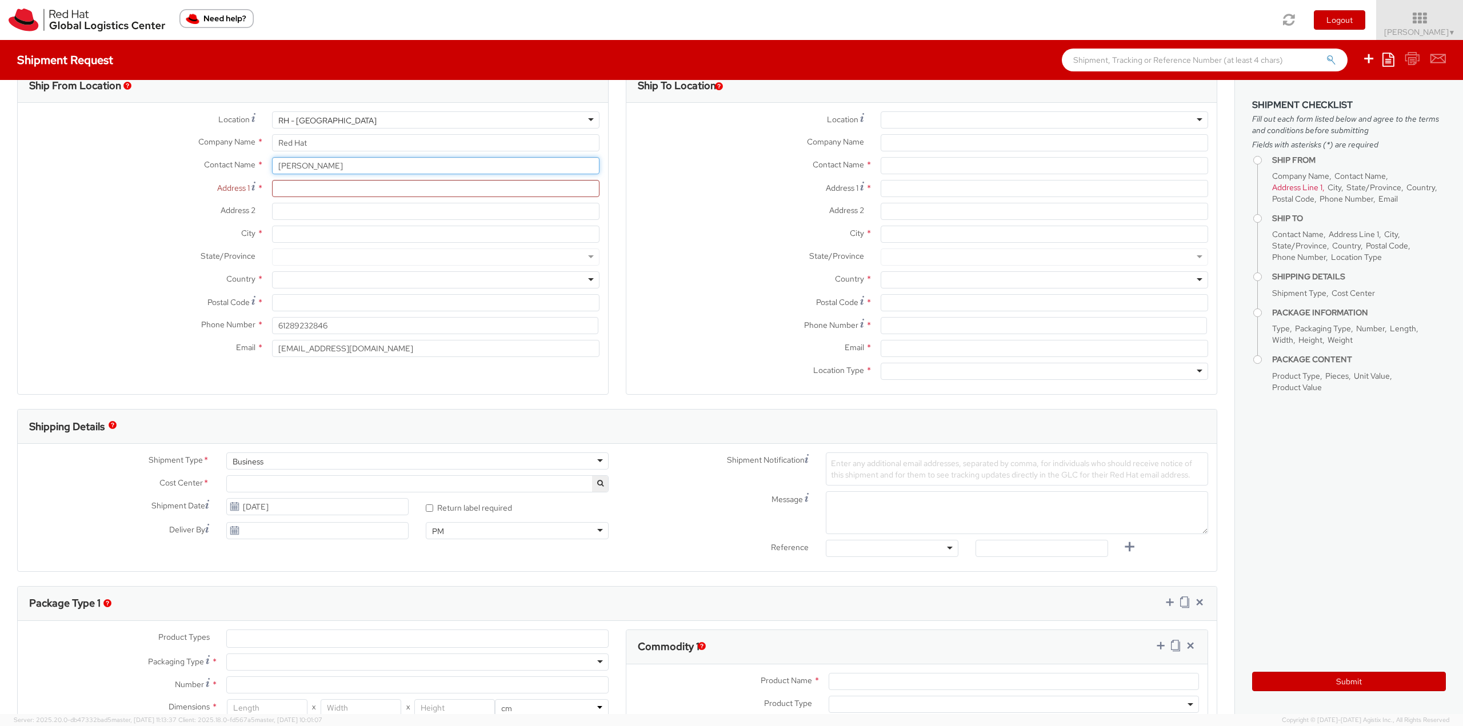
click at [350, 169] on input "[PERSON_NAME]" at bounding box center [435, 165] width 327 height 17
type input "A"
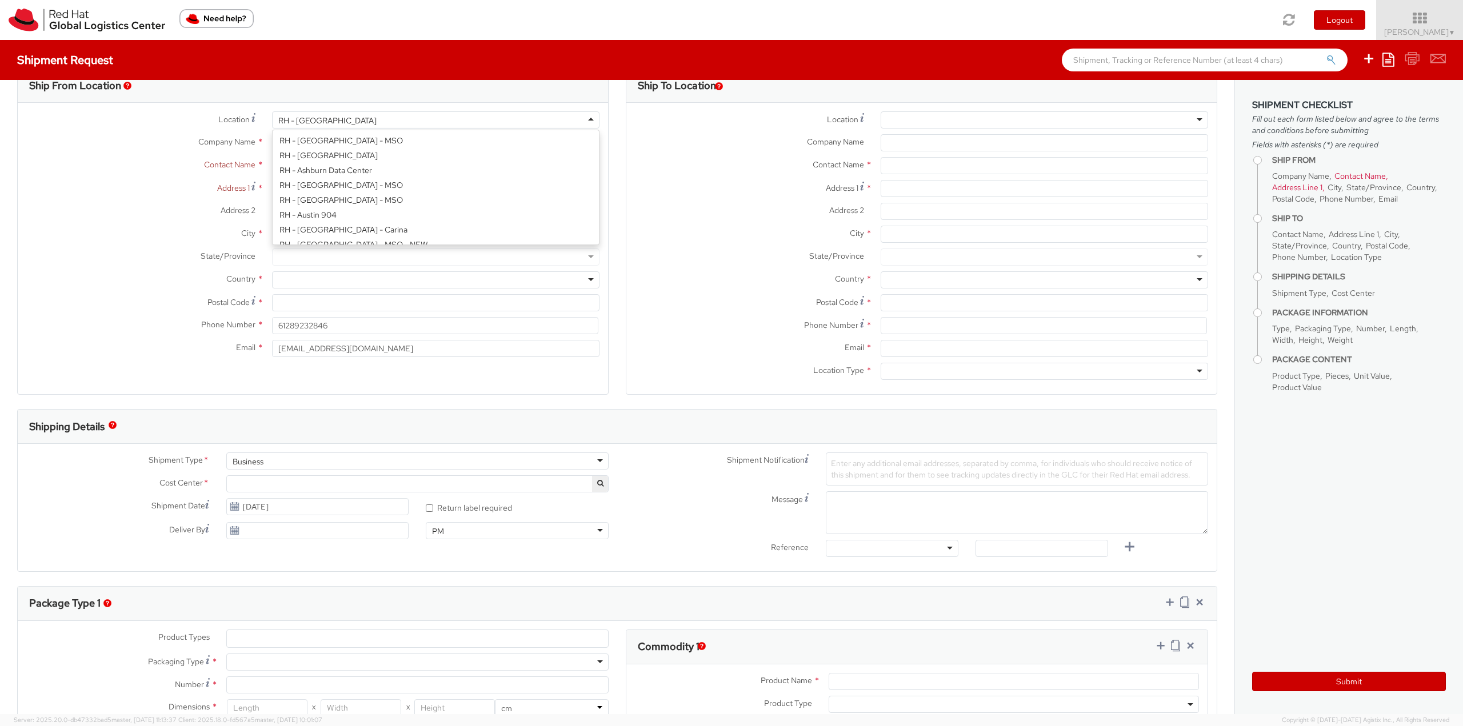
click at [338, 121] on div "RH - [GEOGRAPHIC_DATA]" at bounding box center [435, 119] width 327 height 17
click at [316, 216] on div "Location * [GEOGRAPHIC_DATA] - [GEOGRAPHIC_DATA] [GEOGRAPHIC_DATA] - [GEOGRAPHI…" at bounding box center [313, 236] width 590 height 251
click at [329, 113] on div "RH - [GEOGRAPHIC_DATA]" at bounding box center [435, 119] width 327 height 17
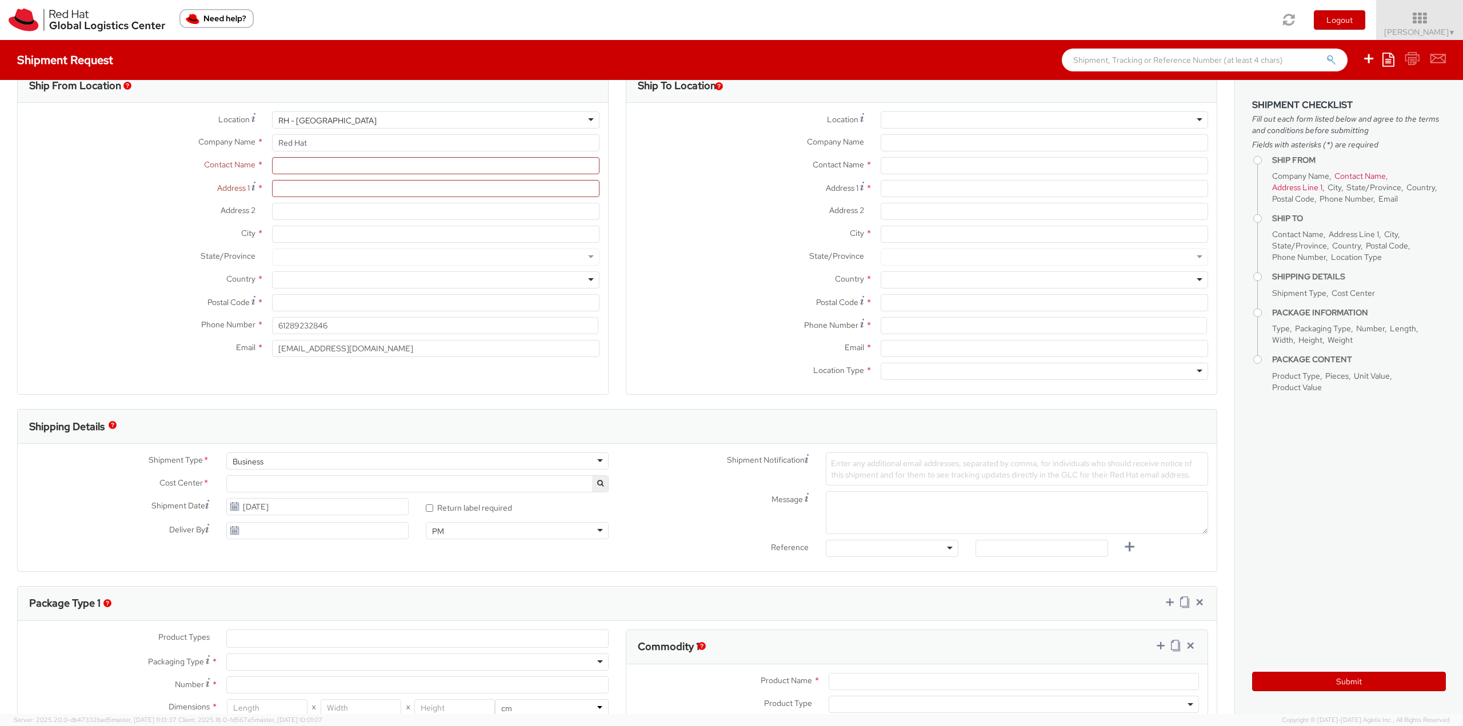
click at [319, 219] on div "Location * [GEOGRAPHIC_DATA] - [GEOGRAPHIC_DATA] [GEOGRAPHIC_DATA] - [GEOGRAPHI…" at bounding box center [313, 236] width 590 height 251
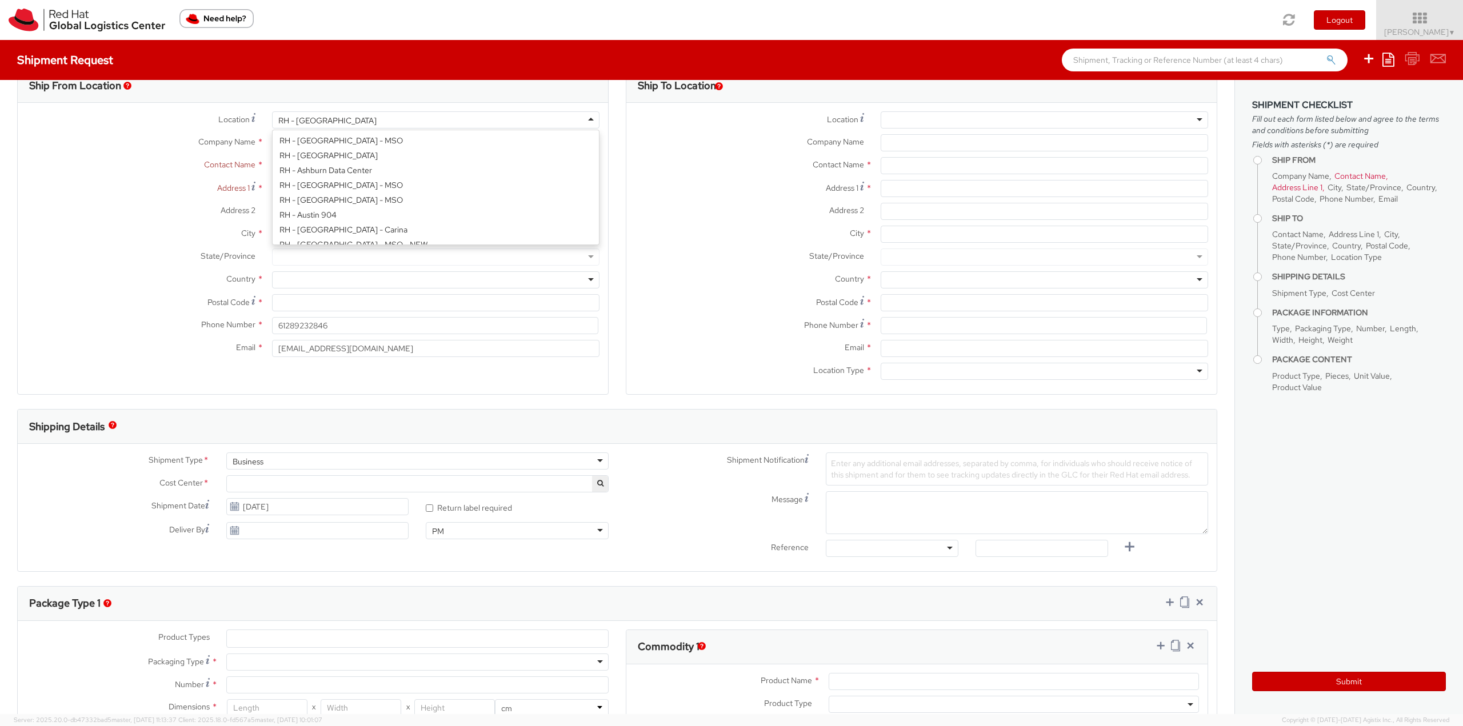
click at [319, 120] on div "RH - [GEOGRAPHIC_DATA]" at bounding box center [327, 120] width 98 height 11
type input "Red Hat AB"
type input "[GEOGRAPHIC_DATA]"
type input "[STREET_ADDRESS]"
type input "[GEOGRAPHIC_DATA]"
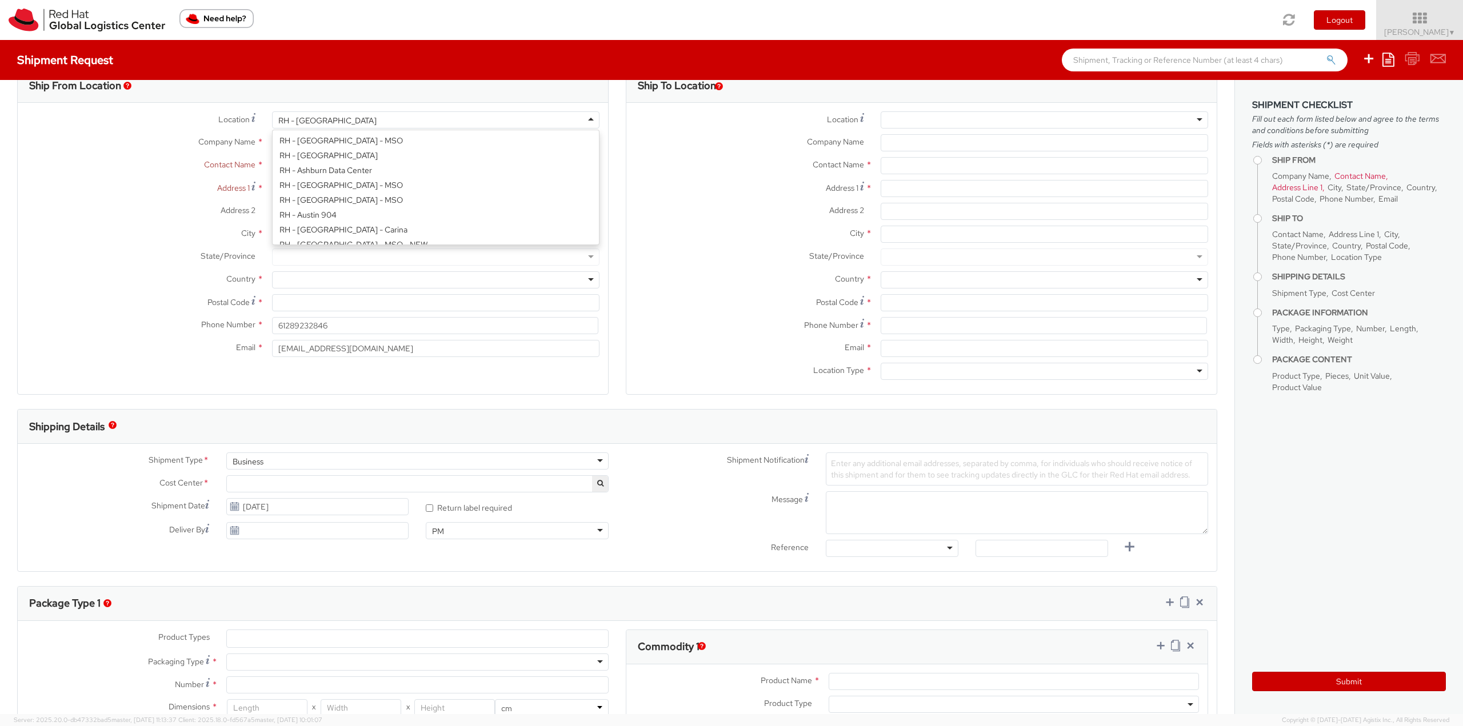
type input "164 51"
type input "46 8 50 57 56 00"
click at [330, 121] on div "RH - [GEOGRAPHIC_DATA]" at bounding box center [327, 120] width 98 height 11
type input "Red Hat Asia-Pacific Pty Ltd"
type input "Level [STREET_ADDRESS][PERSON_NAME]"
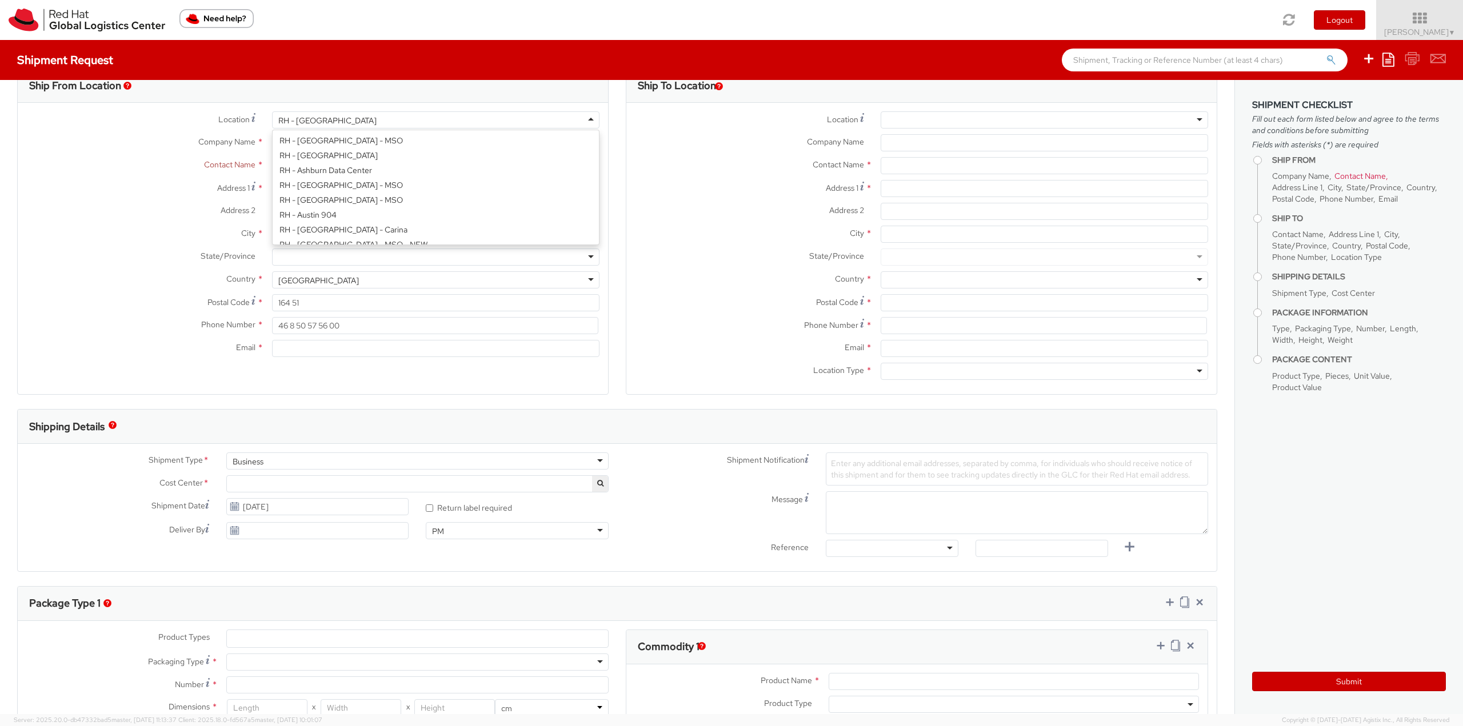
type input "[GEOGRAPHIC_DATA]"
type input "2060"
type input "[PHONE_NUMBER]"
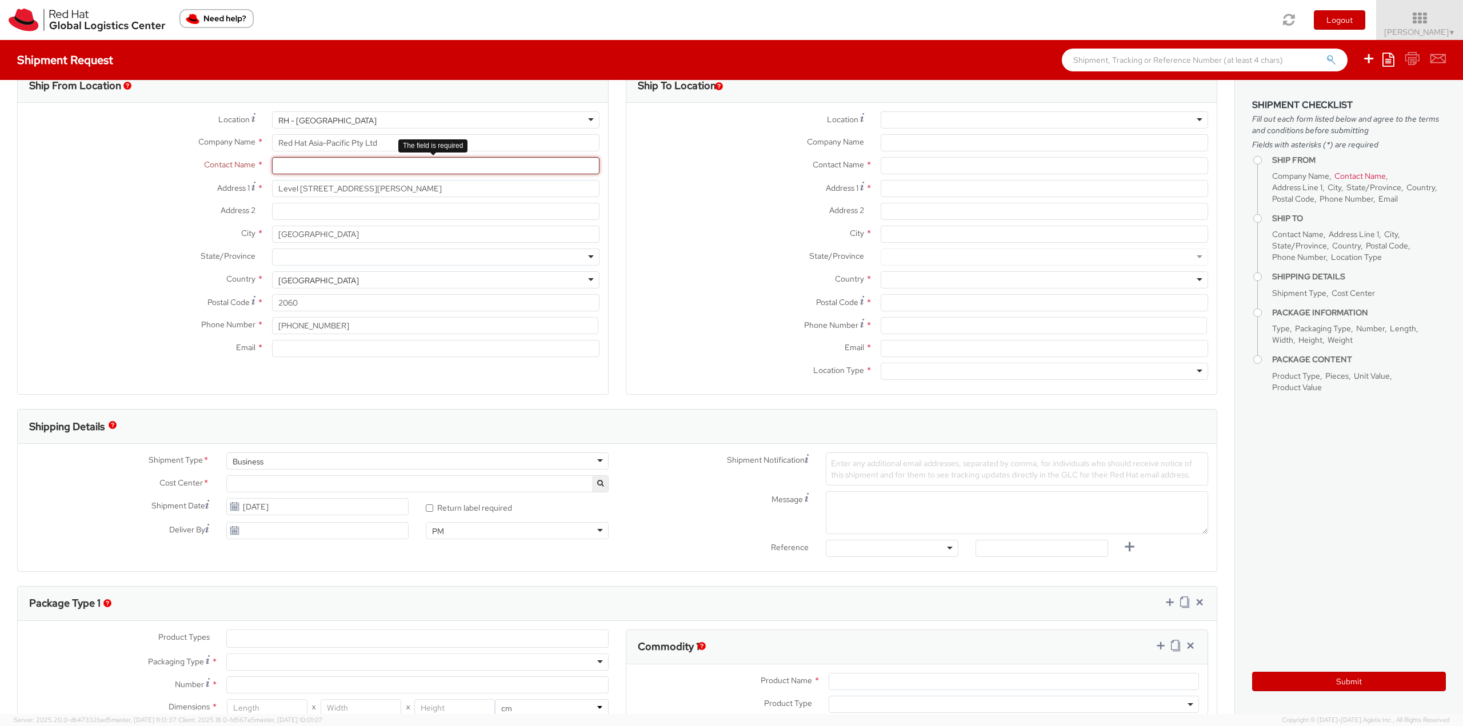
click at [307, 166] on input "text" at bounding box center [435, 165] width 327 height 17
type input "[PERSON_NAME]"
click at [130, 247] on div "City * [GEOGRAPHIC_DATA]" at bounding box center [313, 237] width 590 height 23
